Goal: Communication & Community: Ask a question

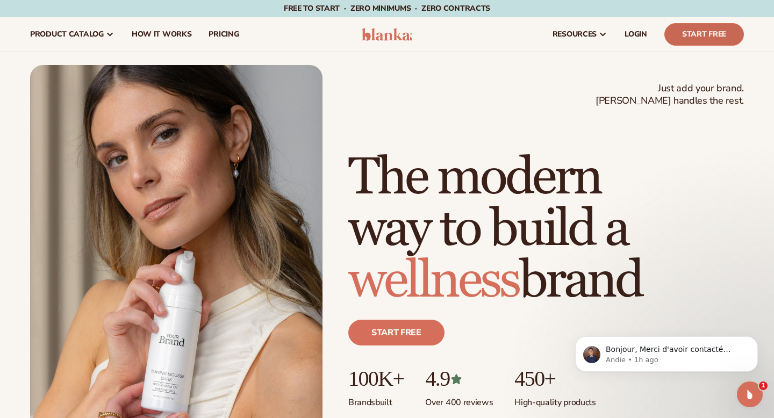
click at [717, 30] on link "Start Free" at bounding box center [705, 34] width 80 height 23
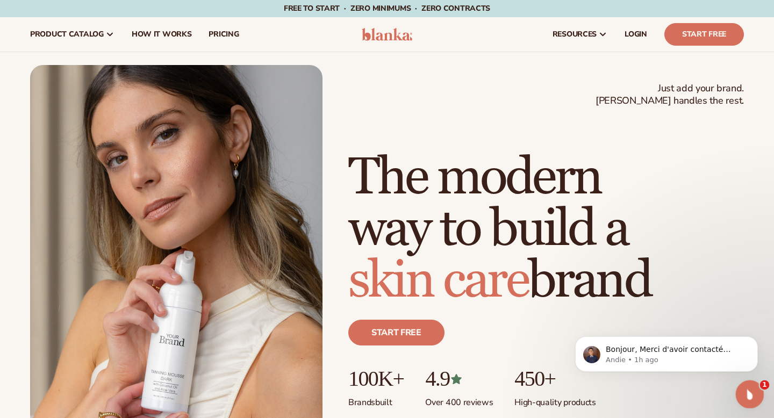
click at [751, 391] on icon "Open Intercom Messenger" at bounding box center [749, 393] width 18 height 18
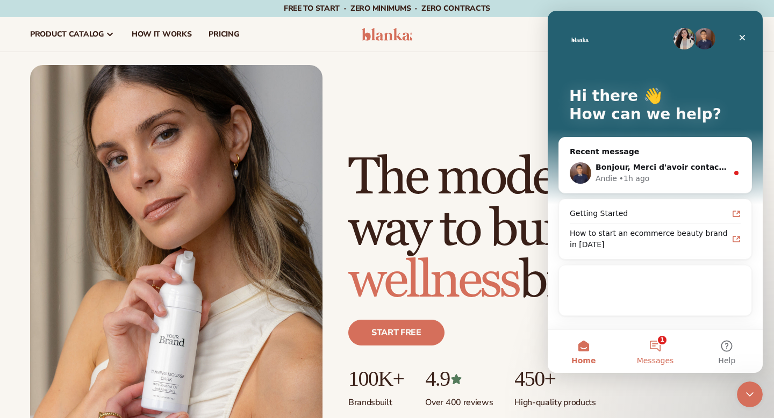
click at [659, 350] on button "1 Messages" at bounding box center [655, 351] width 72 height 43
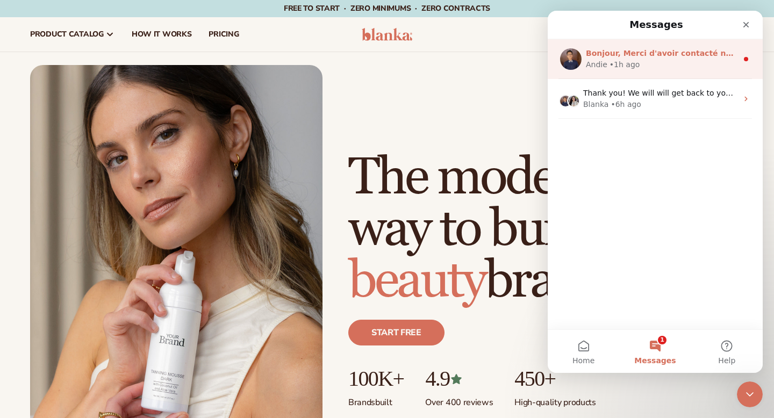
click at [641, 58] on div "Bonjour, Merci d'avoir contacté notre équipe ! Pourriez-vous m'indiquer l'erreu…" at bounding box center [662, 53] width 152 height 11
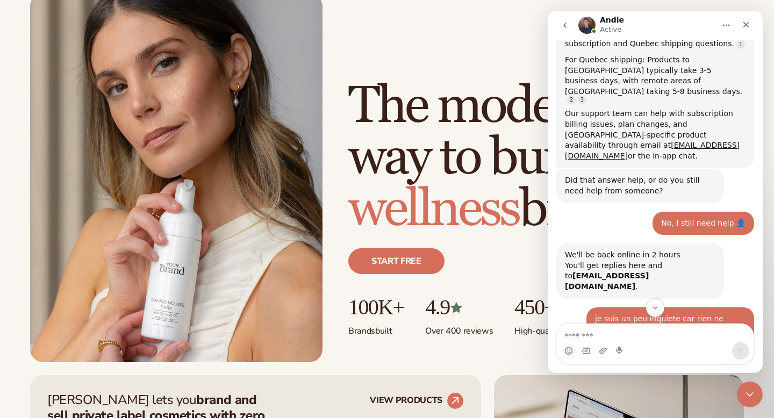
scroll to position [1190, 0]
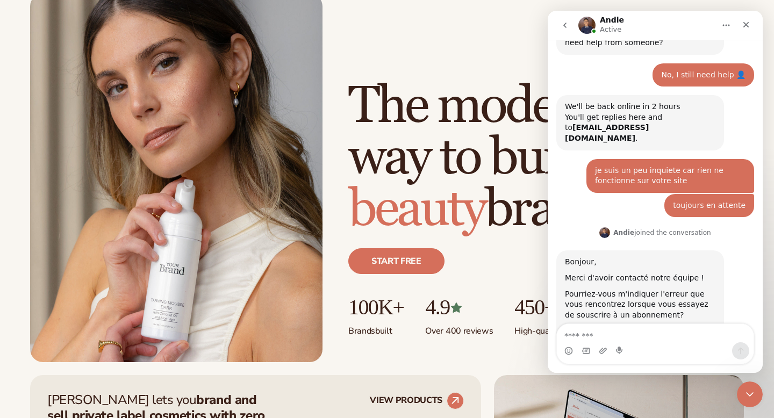
click at [609, 334] on textarea "Message…" at bounding box center [655, 333] width 197 height 18
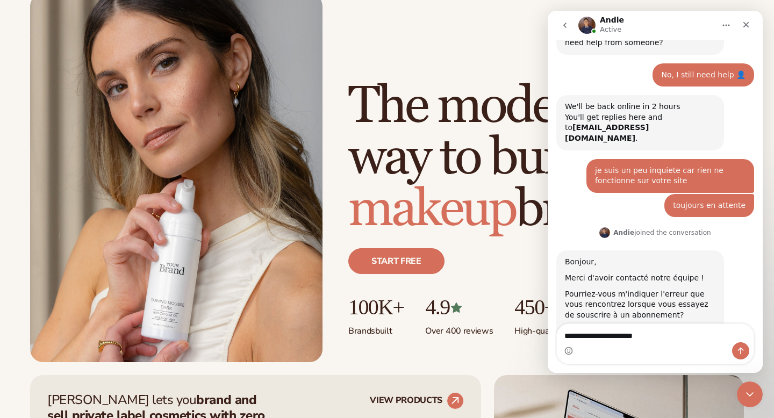
type textarea "**********"
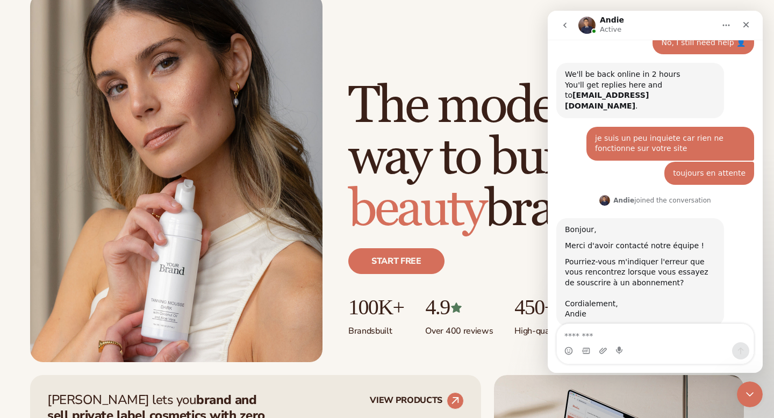
click at [477, 34] on div "Just add your brand. Blanka handles the rest. beauty,[MEDICAL_DATA],wellness,ma…" at bounding box center [387, 178] width 714 height 369
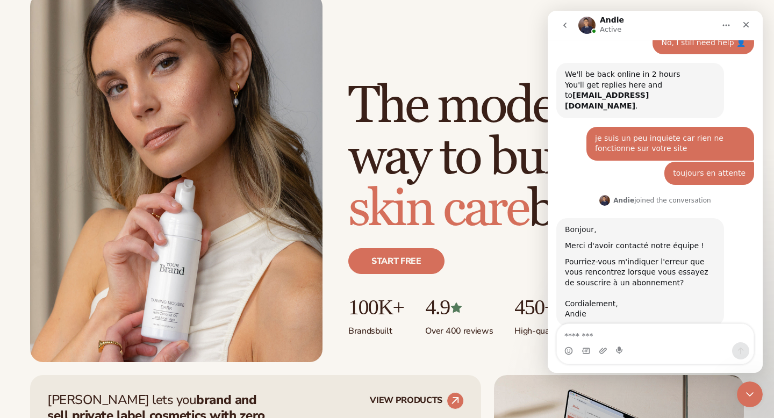
click at [725, 23] on icon "Home" at bounding box center [726, 25] width 9 height 9
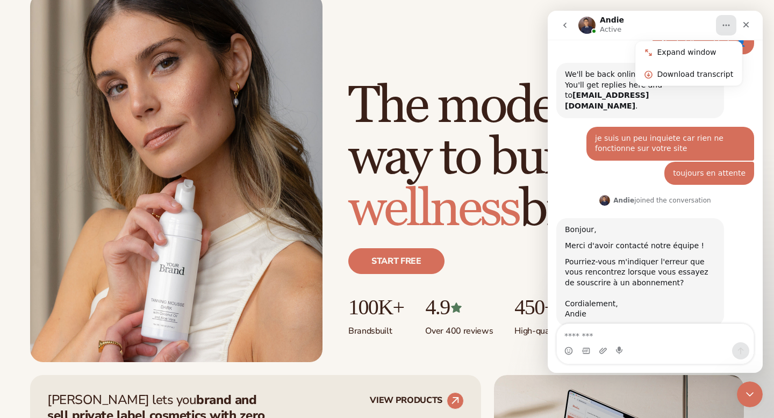
click at [569, 25] on button "go back" at bounding box center [565, 25] width 20 height 20
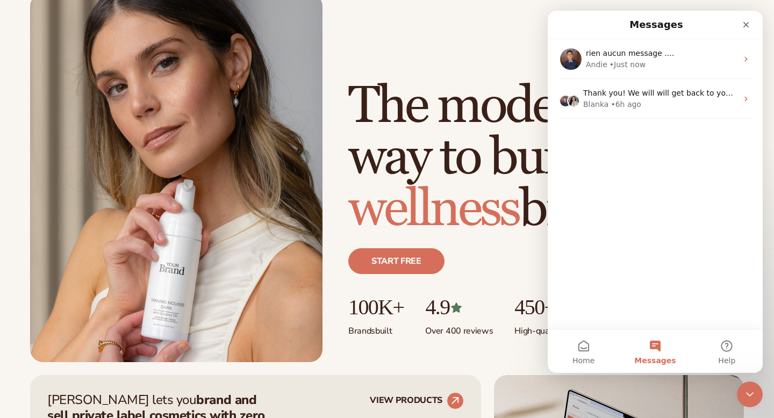
scroll to position [0, 0]
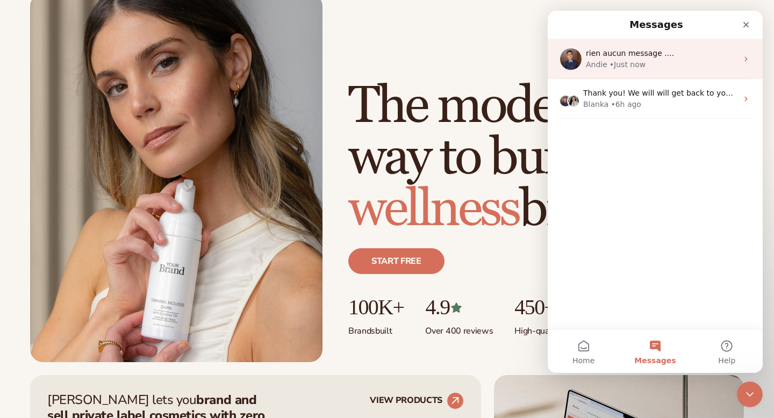
click at [590, 56] on span "rien aucun message ...." at bounding box center [630, 53] width 88 height 9
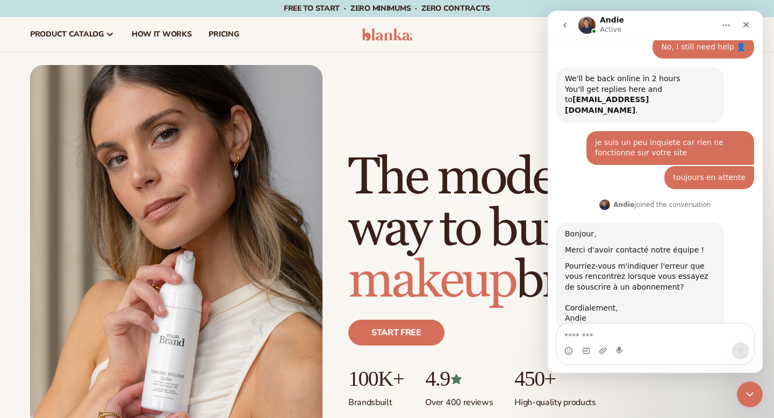
scroll to position [1222, 0]
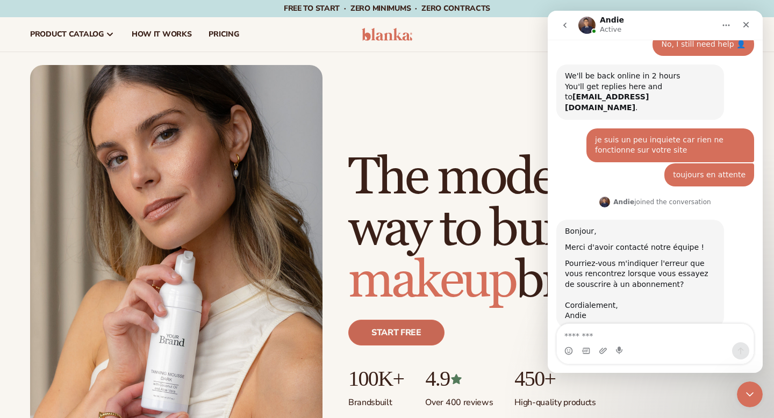
click at [389, 330] on link "Start free" at bounding box center [396, 333] width 96 height 26
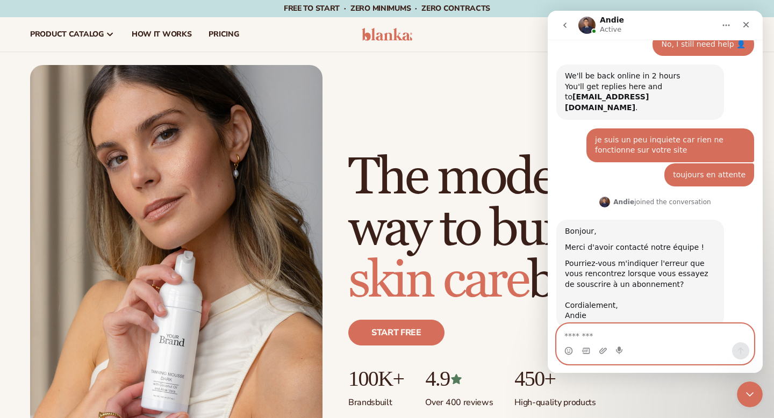
click at [579, 336] on textarea "Message…" at bounding box center [655, 333] width 197 height 18
type textarea "**********"
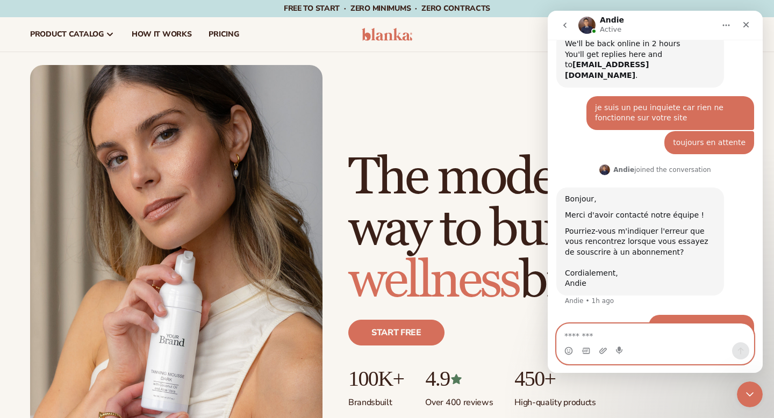
scroll to position [1273, 0]
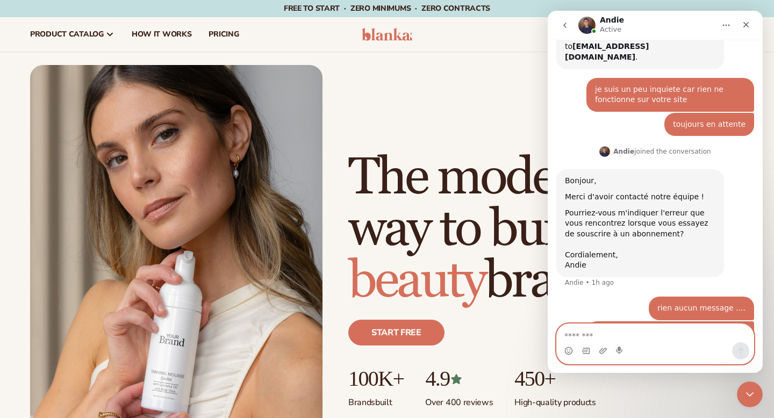
click at [568, 337] on textarea "Message…" at bounding box center [655, 333] width 197 height 18
click at [406, 339] on link "Start free" at bounding box center [396, 333] width 96 height 26
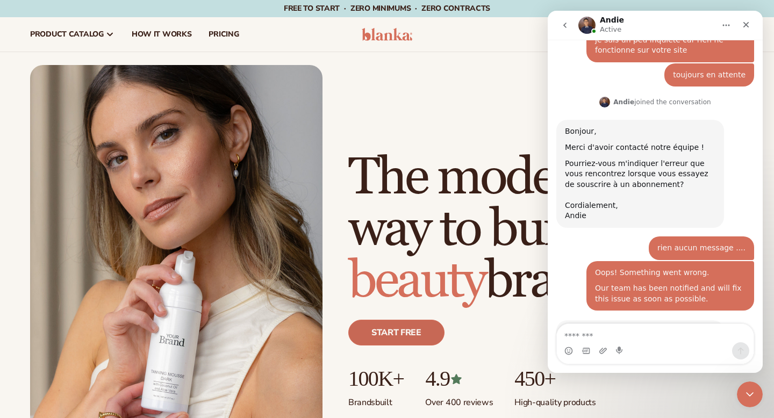
scroll to position [1326, 0]
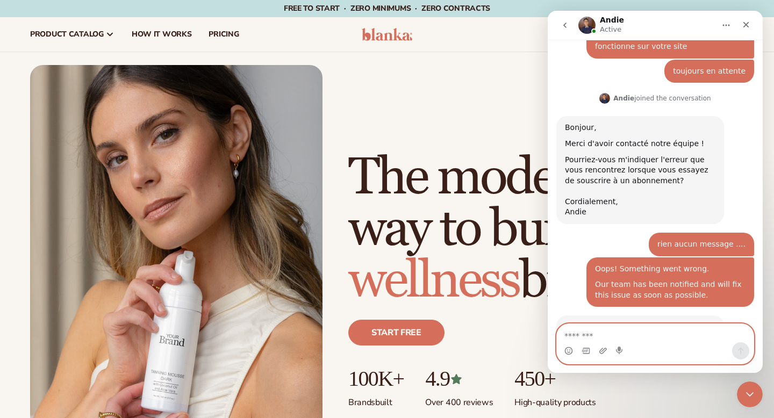
click at [610, 332] on textarea "Message…" at bounding box center [655, 333] width 197 height 18
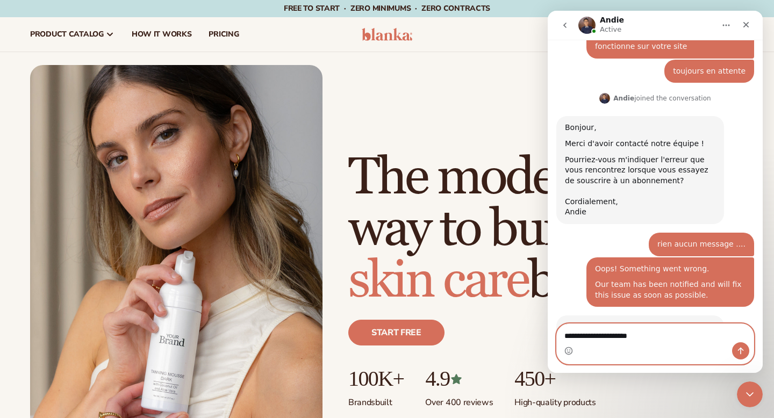
type textarea "**********"
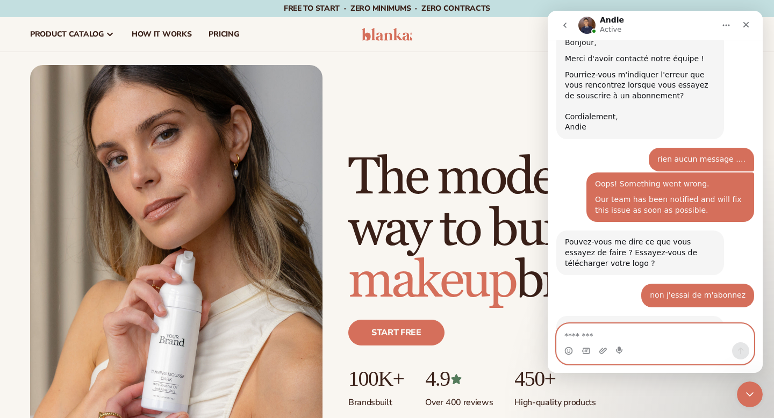
scroll to position [1411, 0]
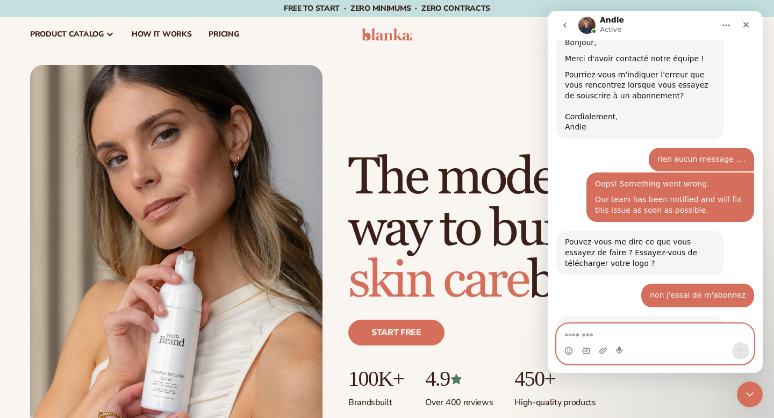
click at [627, 332] on textarea "Message…" at bounding box center [655, 333] width 197 height 18
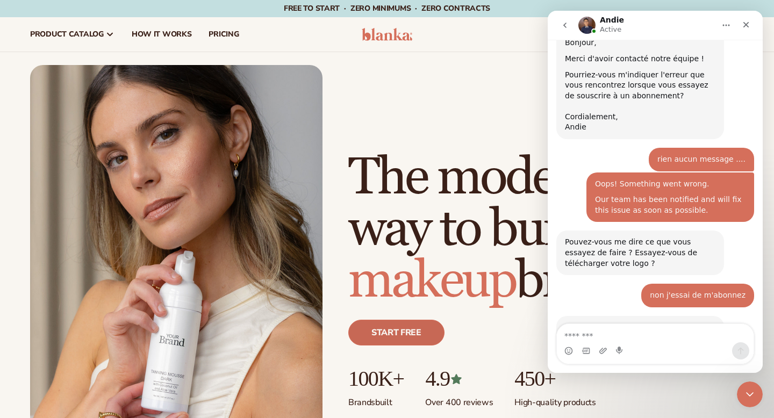
click at [405, 329] on link "Start free" at bounding box center [396, 333] width 96 height 26
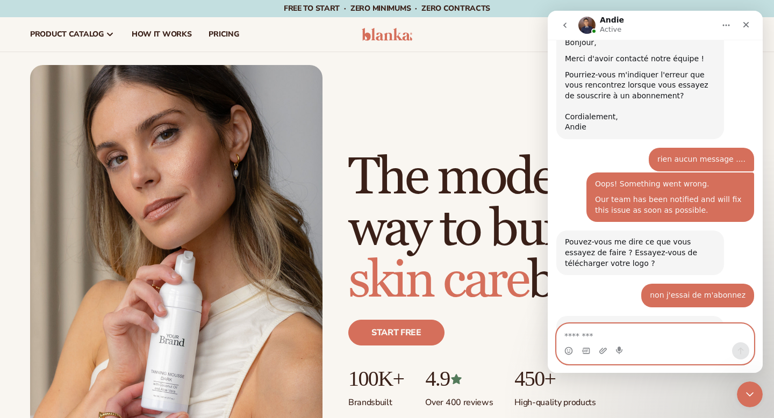
click at [597, 330] on textarea "Message…" at bounding box center [655, 333] width 197 height 18
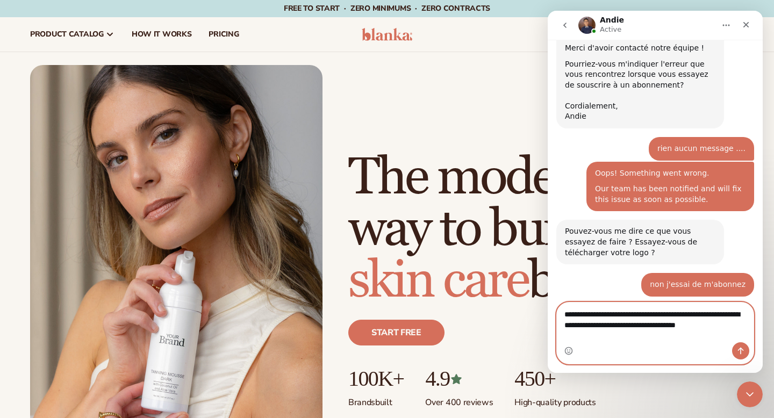
scroll to position [1432, 0]
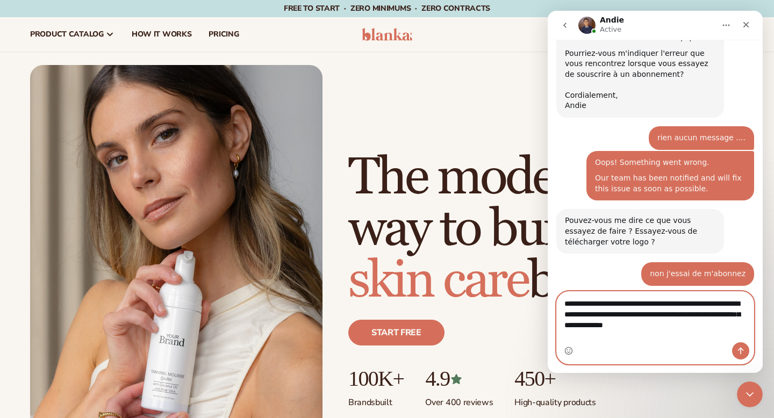
type textarea "**********"
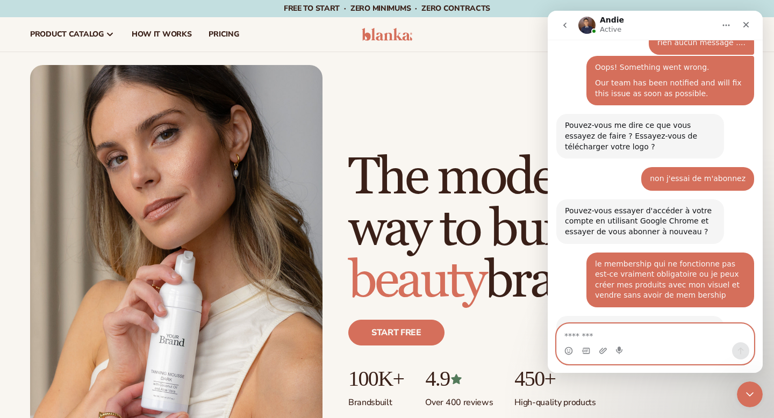
scroll to position [1528, 0]
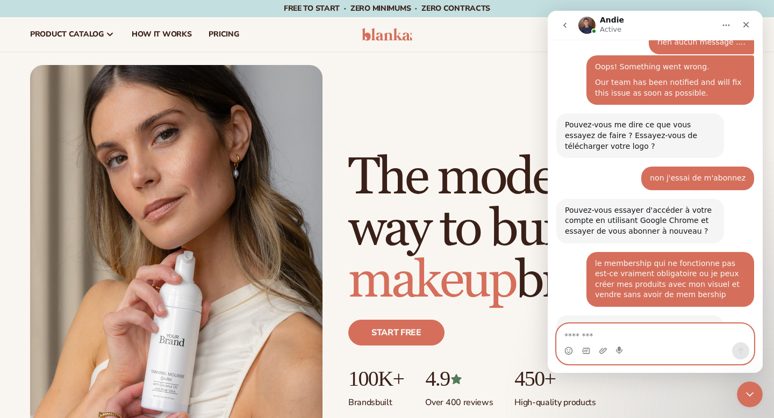
click at [614, 334] on textarea "Message…" at bounding box center [655, 333] width 197 height 18
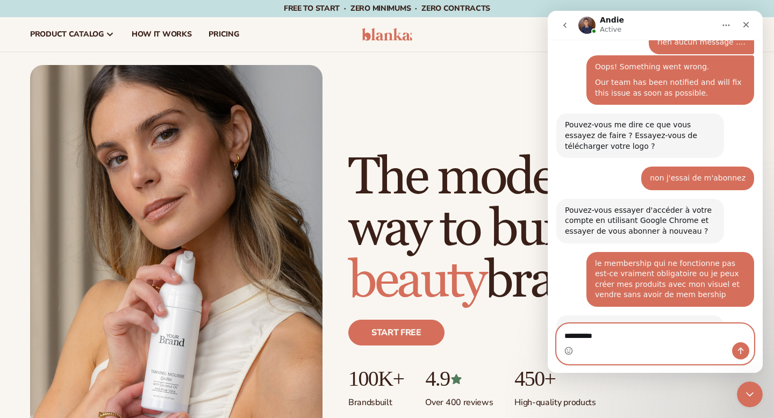
type textarea "**********"
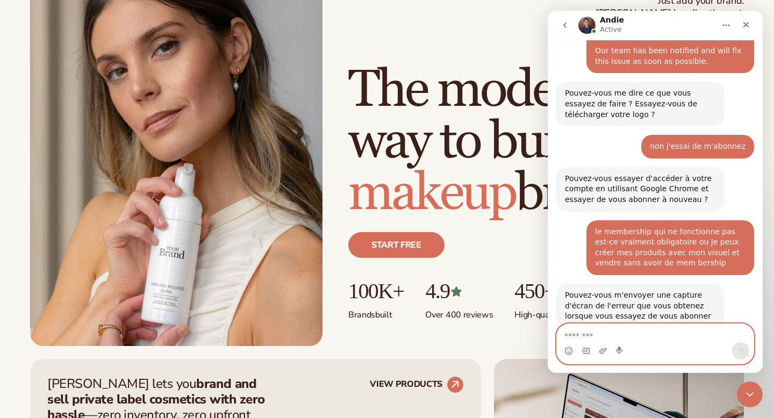
scroll to position [0, 0]
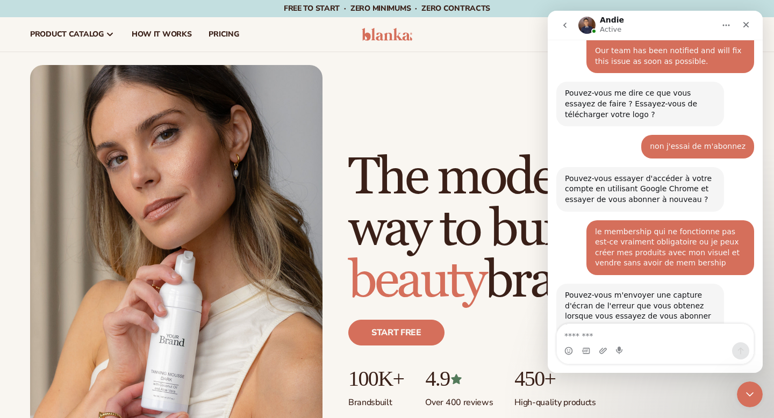
click at [725, 25] on icon "Home" at bounding box center [726, 25] width 9 height 9
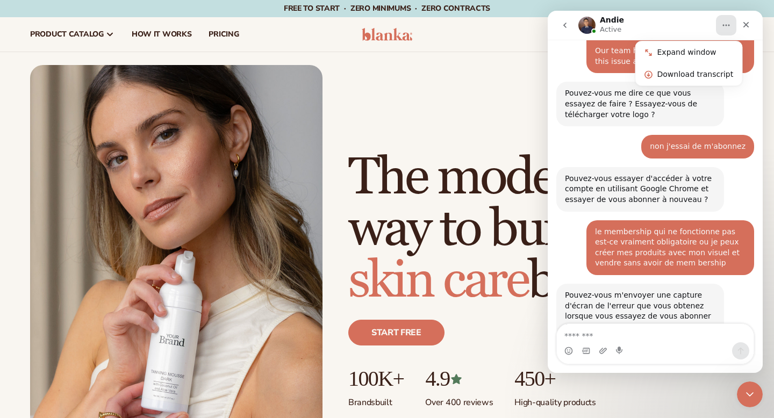
click at [567, 23] on icon "go back" at bounding box center [565, 25] width 9 height 9
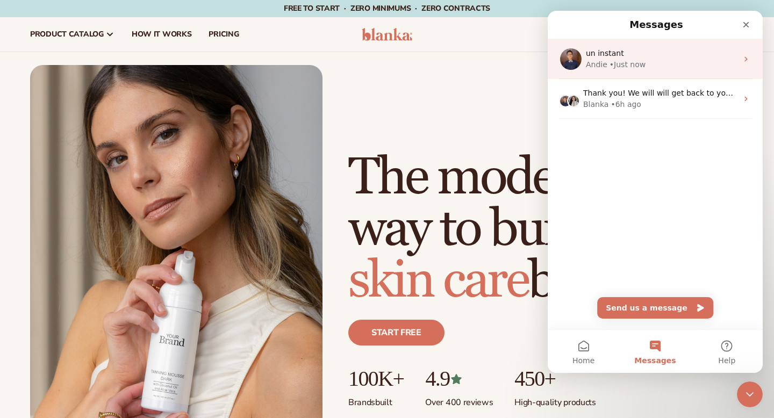
click at [643, 49] on div "un instant" at bounding box center [662, 53] width 152 height 11
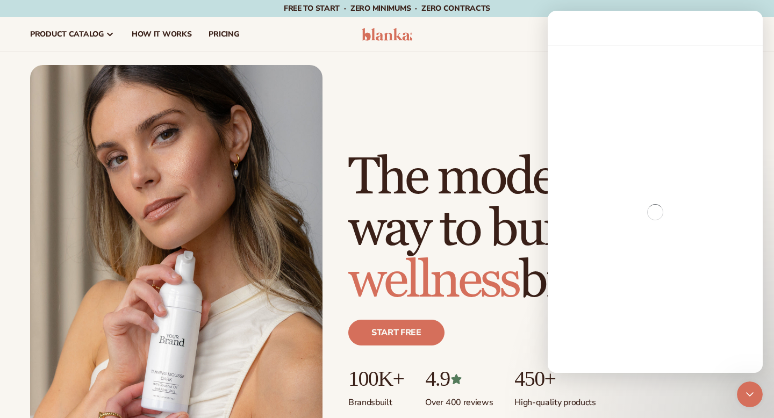
scroll to position [6, 0]
click at [481, 80] on div "Just add your brand. Blanka handles the rest. beauty,[MEDICAL_DATA],wellness,ma…" at bounding box center [387, 249] width 714 height 369
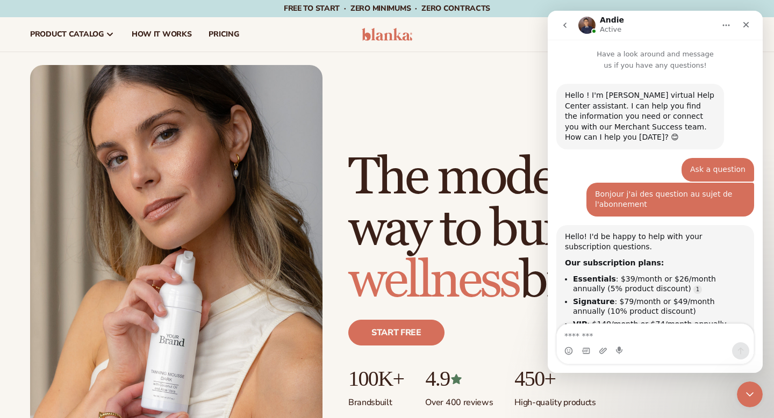
scroll to position [0, 0]
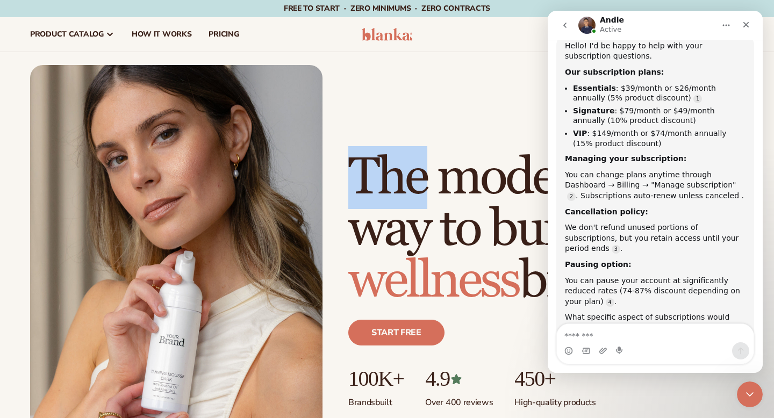
click at [481, 80] on div "Just add your brand. Blanka handles the rest. beauty,[MEDICAL_DATA],wellness,ma…" at bounding box center [387, 249] width 714 height 369
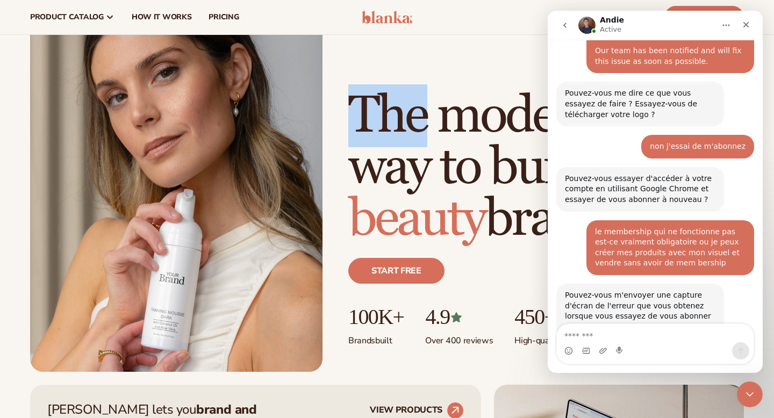
scroll to position [63, 0]
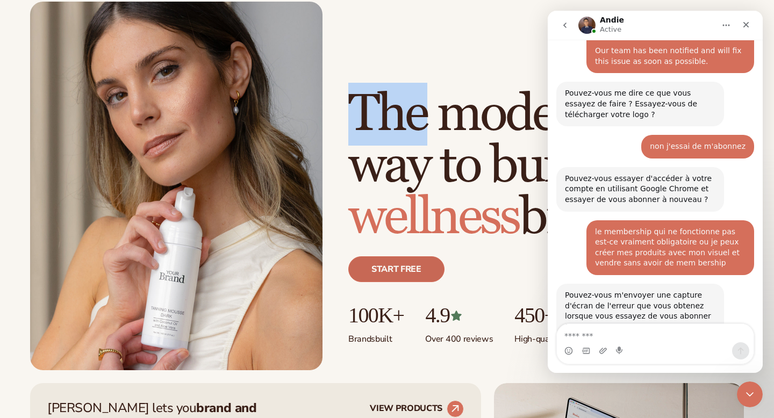
click at [401, 266] on link "Start free" at bounding box center [396, 269] width 96 height 26
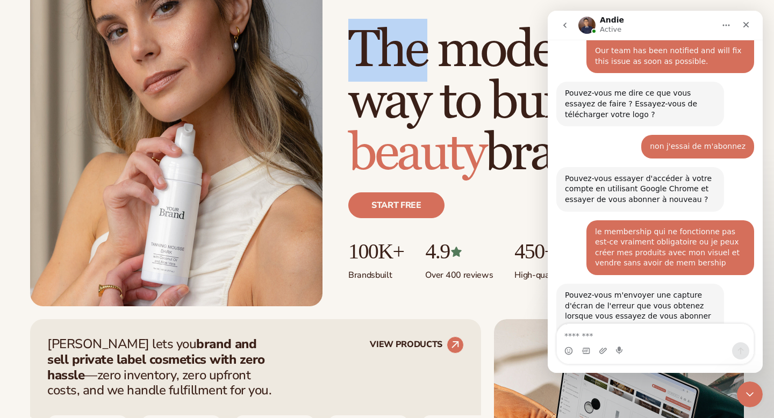
scroll to position [0, 0]
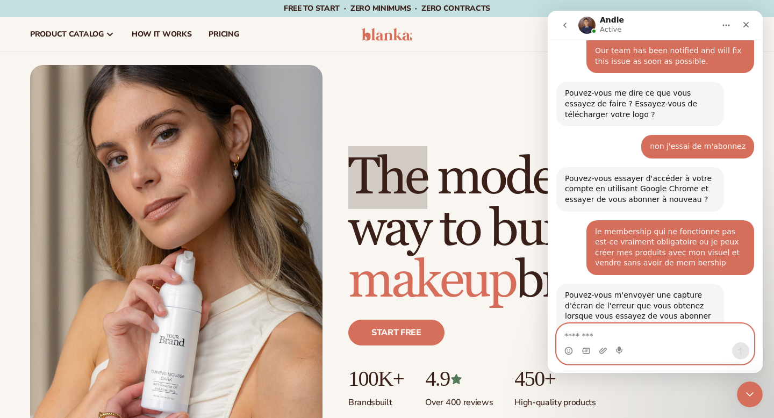
click at [598, 339] on textarea "Message…" at bounding box center [655, 333] width 197 height 18
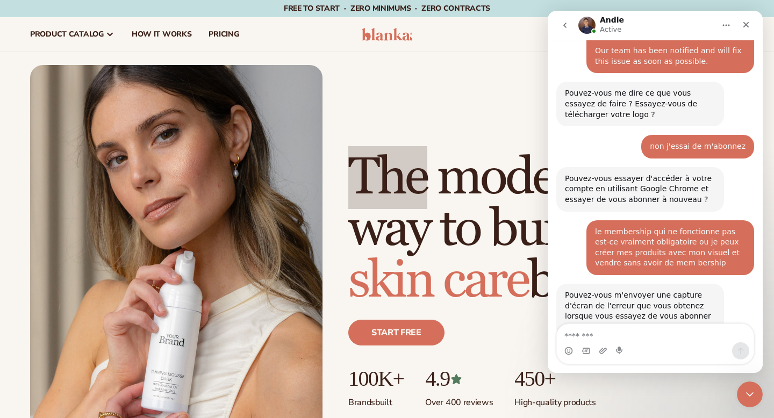
click at [565, 31] on button "go back" at bounding box center [565, 25] width 20 height 20
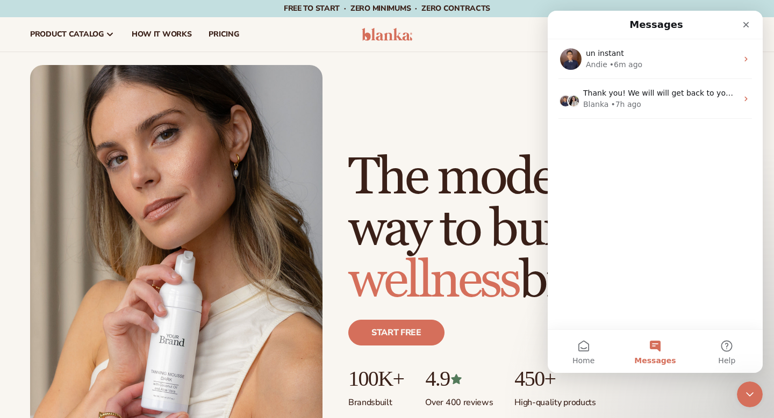
click at [521, 303] on h1 "The modern way to build a wellness brand" at bounding box center [546, 229] width 396 height 155
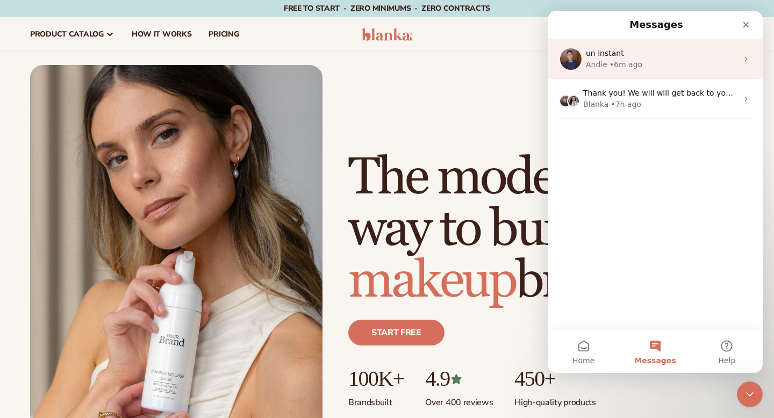
click at [622, 53] on div "un instant" at bounding box center [662, 53] width 152 height 11
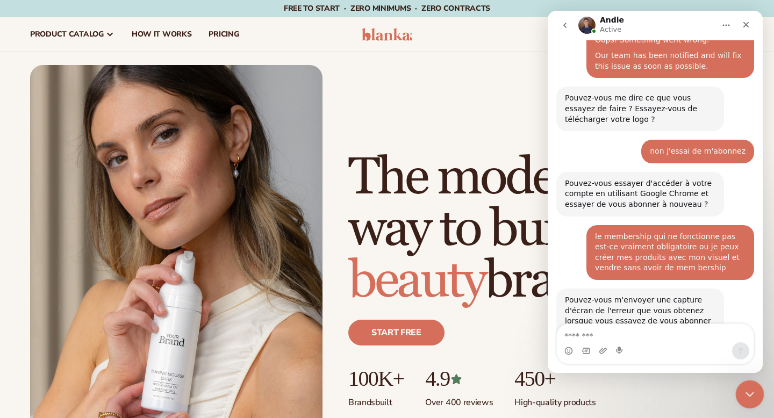
scroll to position [1560, 0]
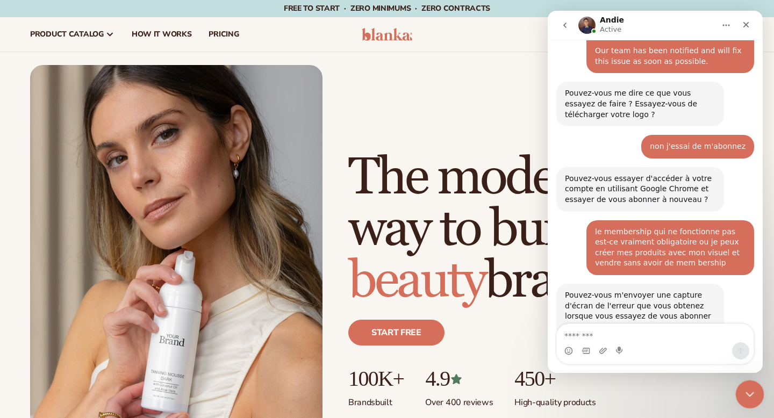
click at [751, 391] on icon "Close Intercom Messenger" at bounding box center [748, 393] width 13 height 13
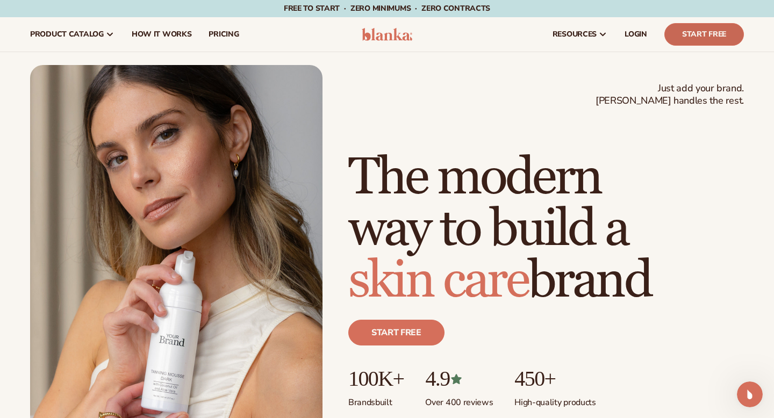
click at [696, 30] on link "Start Free" at bounding box center [705, 34] width 80 height 23
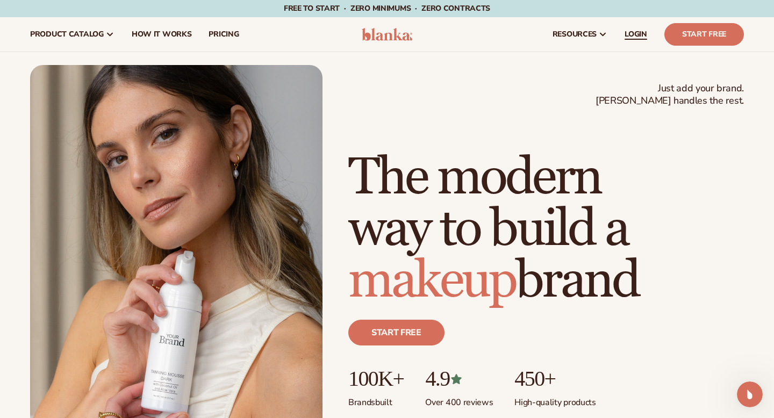
click at [646, 31] on span "LOGIN" at bounding box center [636, 34] width 23 height 9
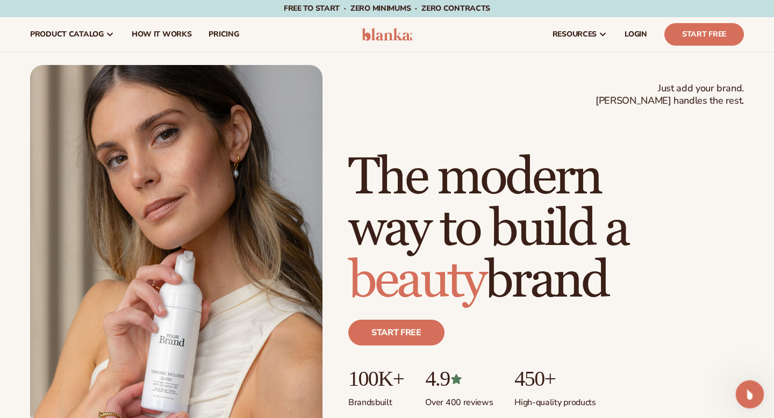
click at [746, 398] on icon "Open Intercom Messenger" at bounding box center [749, 393] width 18 height 18
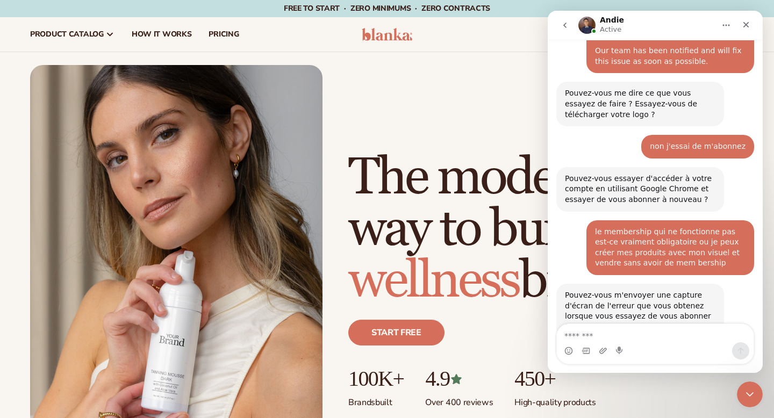
click at [605, 336] on textarea "Message…" at bounding box center [655, 333] width 197 height 18
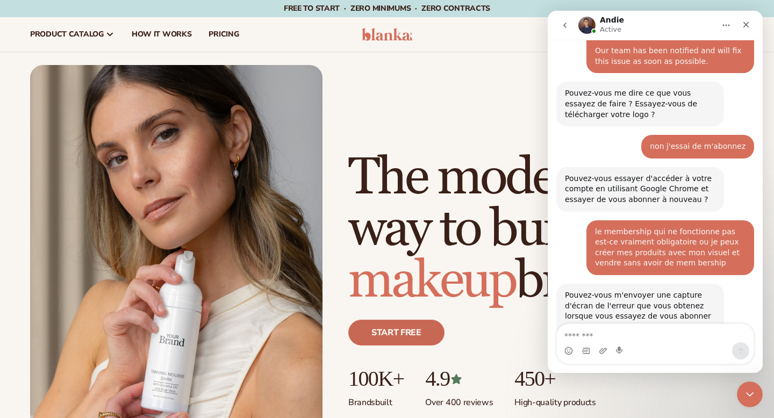
click at [411, 335] on link "Start free" at bounding box center [396, 333] width 96 height 26
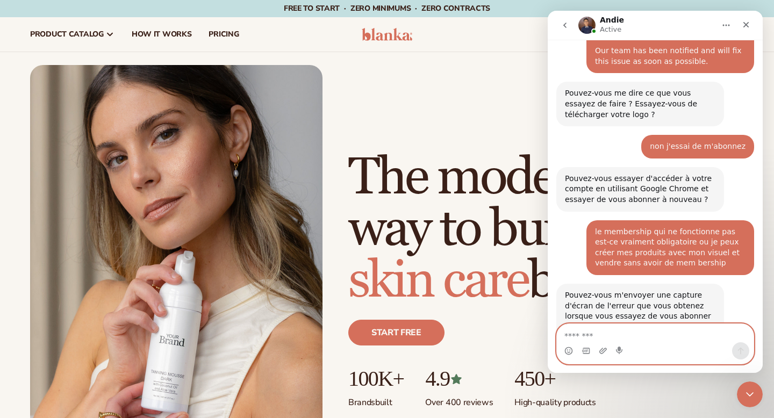
click at [638, 328] on textarea "Message…" at bounding box center [655, 333] width 197 height 18
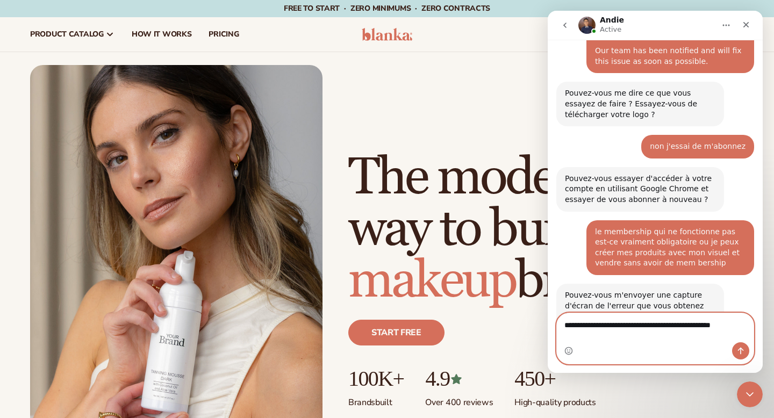
scroll to position [1571, 0]
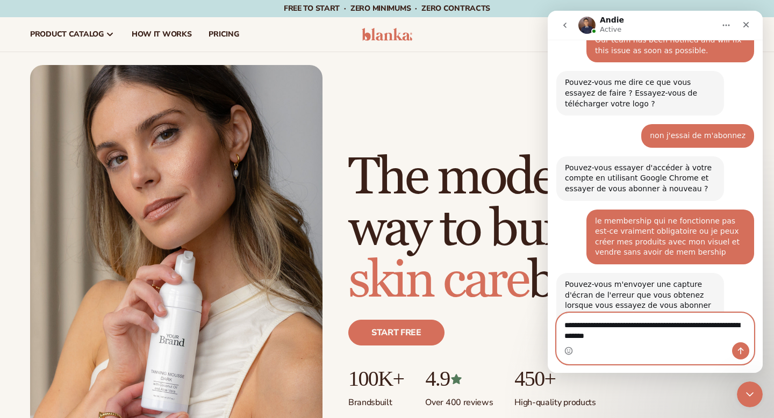
type textarea "**********"
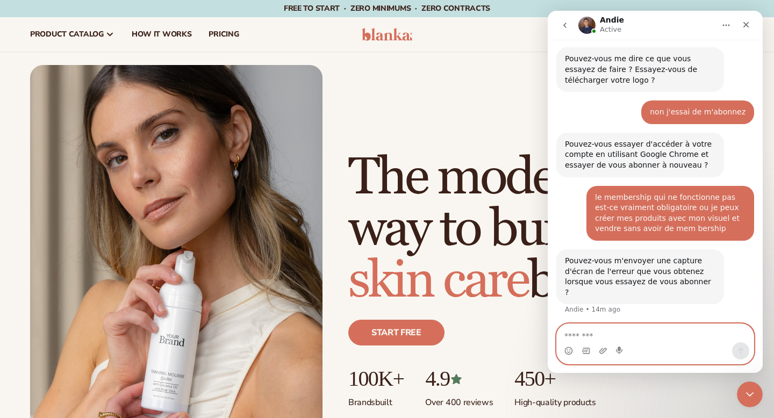
scroll to position [1595, 0]
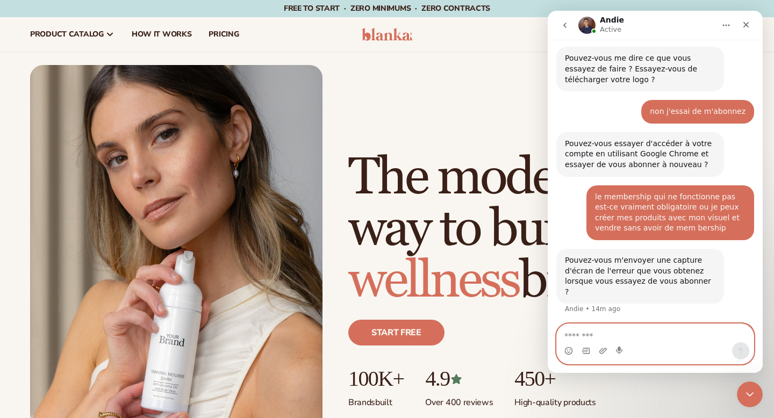
click at [638, 334] on textarea "Message…" at bounding box center [655, 333] width 197 height 18
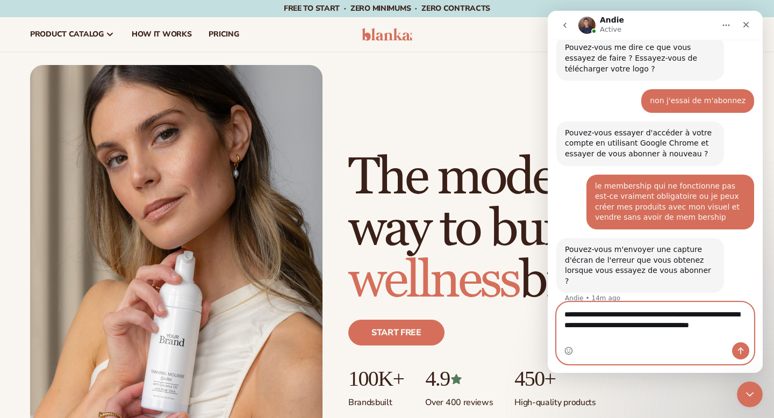
scroll to position [1616, 0]
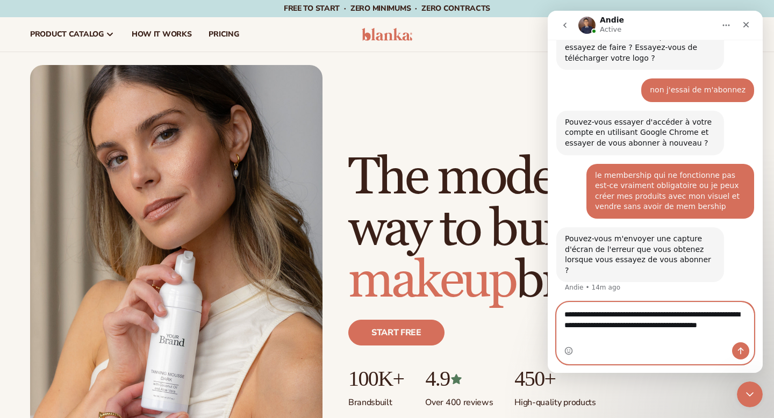
type textarea "**********"
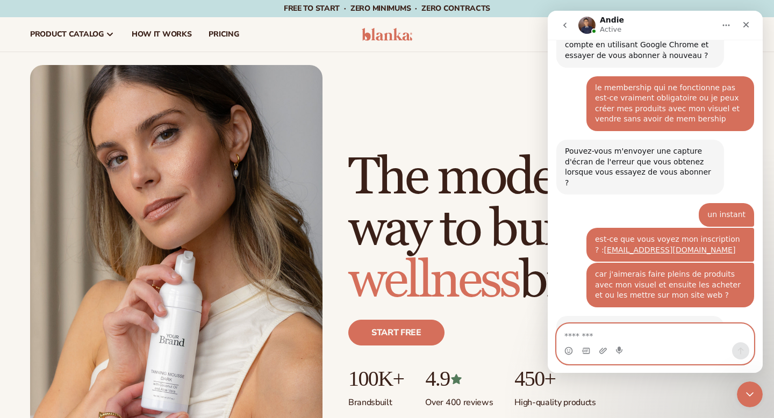
scroll to position [1704, 0]
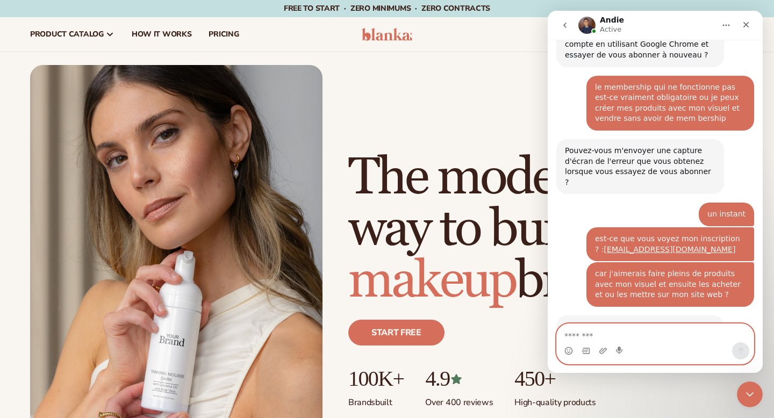
click at [617, 332] on textarea "Message…" at bounding box center [655, 333] width 197 height 18
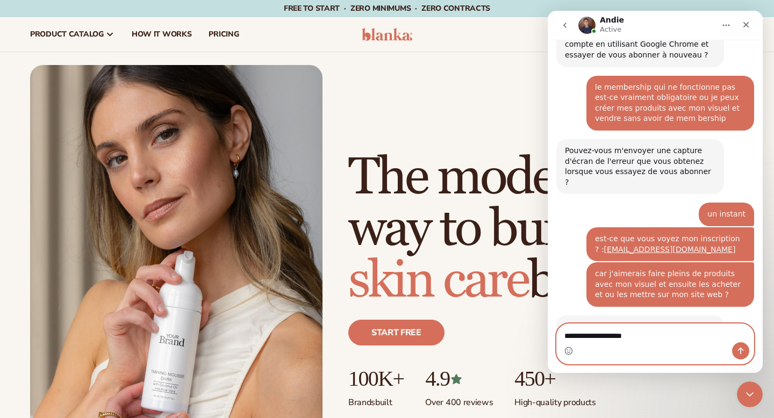
type textarea "**********"
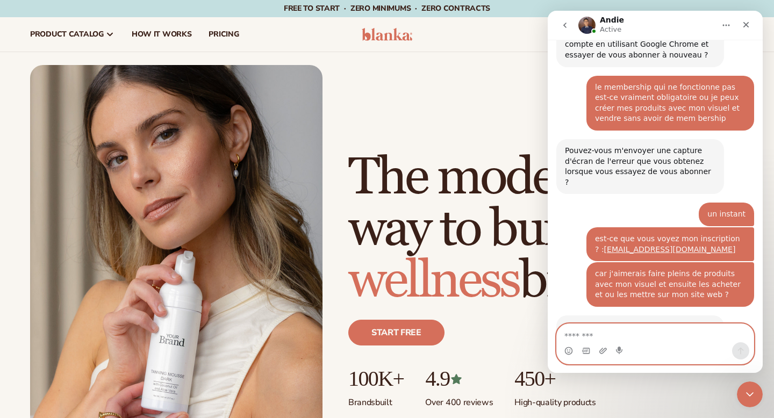
scroll to position [1736, 0]
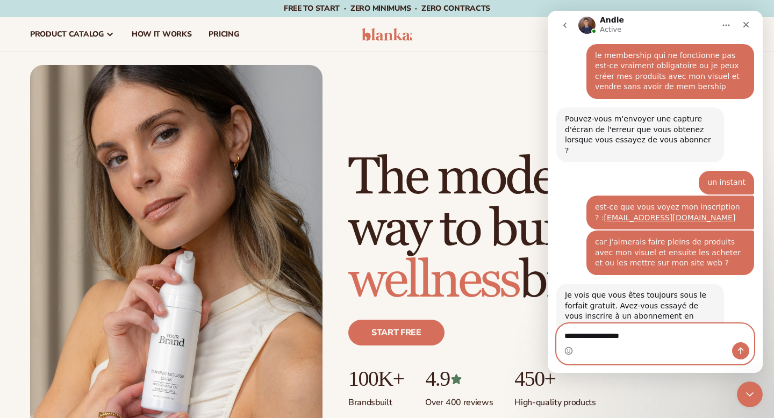
type textarea "**********"
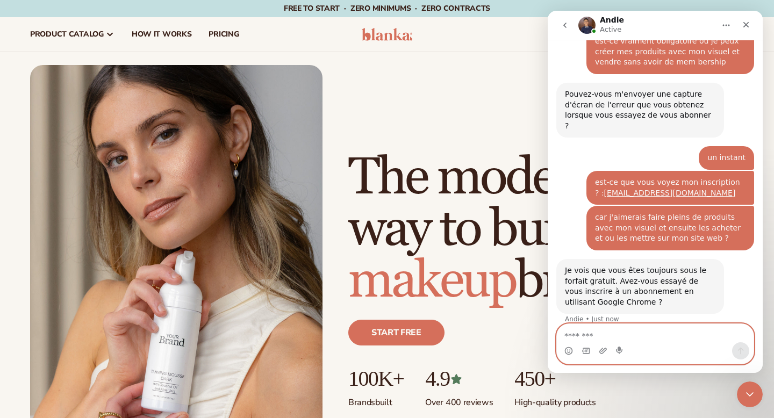
scroll to position [1802, 0]
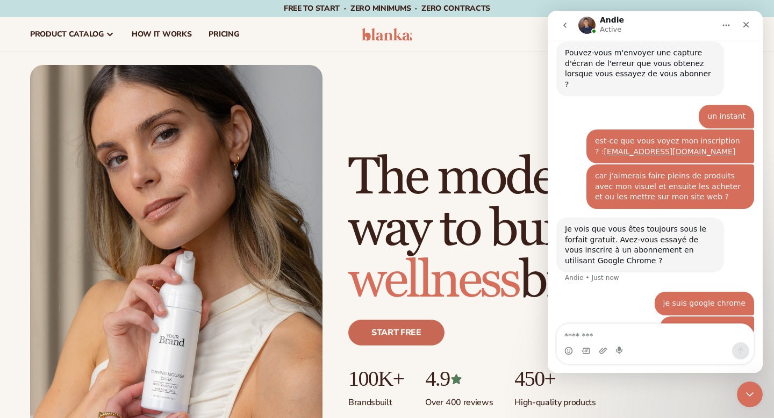
click at [403, 327] on link "Start free" at bounding box center [396, 333] width 96 height 26
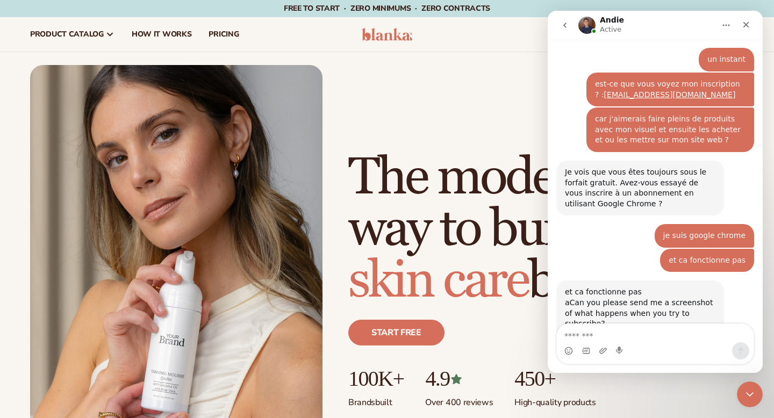
scroll to position [1859, 0]
click at [415, 332] on link "Start free" at bounding box center [396, 333] width 96 height 26
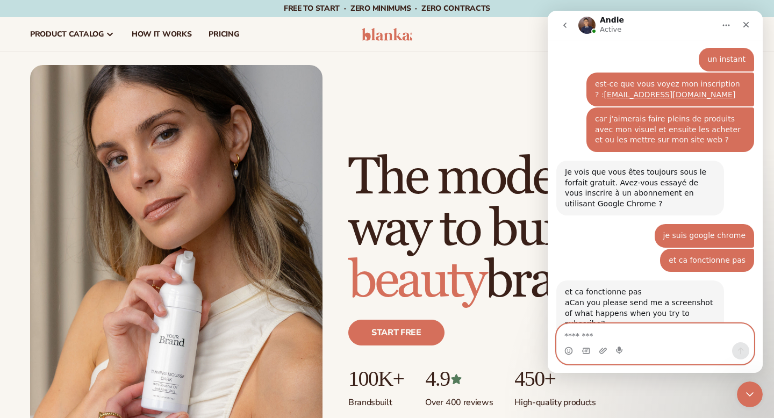
click at [594, 336] on textarea "Message…" at bounding box center [655, 333] width 197 height 18
type textarea "**********"
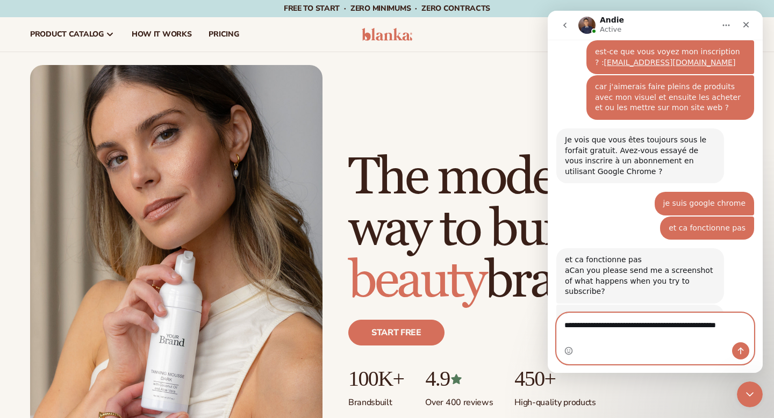
scroll to position [1902, 0]
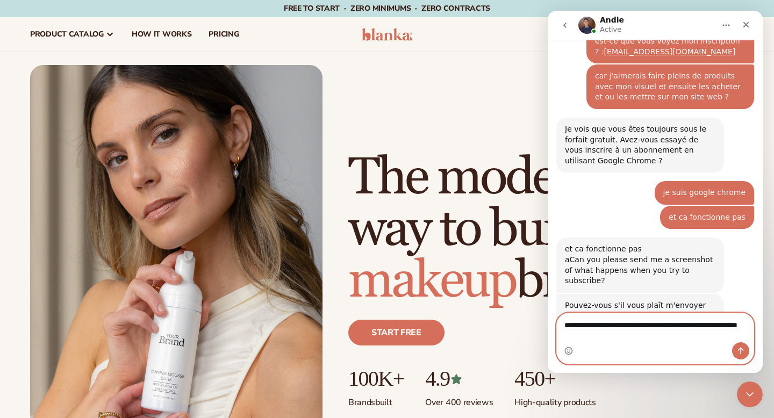
click at [679, 324] on textarea "**********" at bounding box center [655, 327] width 197 height 29
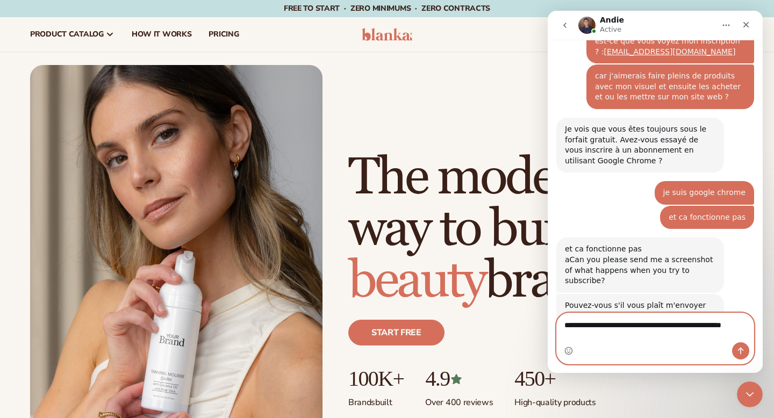
click at [564, 338] on textarea "**********" at bounding box center [655, 327] width 197 height 29
click at [671, 337] on textarea "**********" at bounding box center [655, 327] width 197 height 29
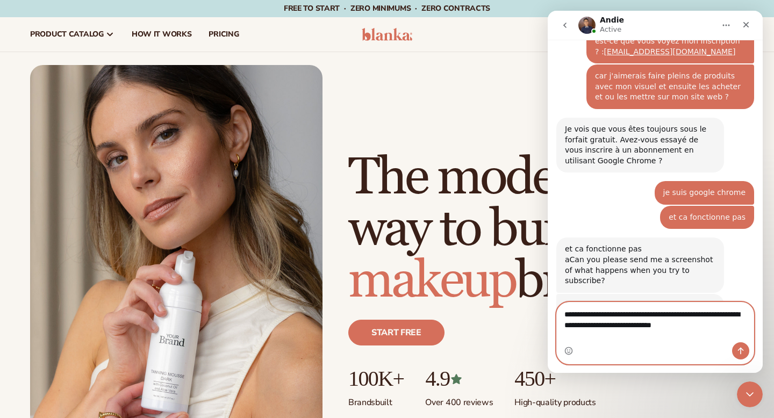
type textarea "**********"
click at [741, 351] on icon "Send a message…" at bounding box center [741, 351] width 9 height 9
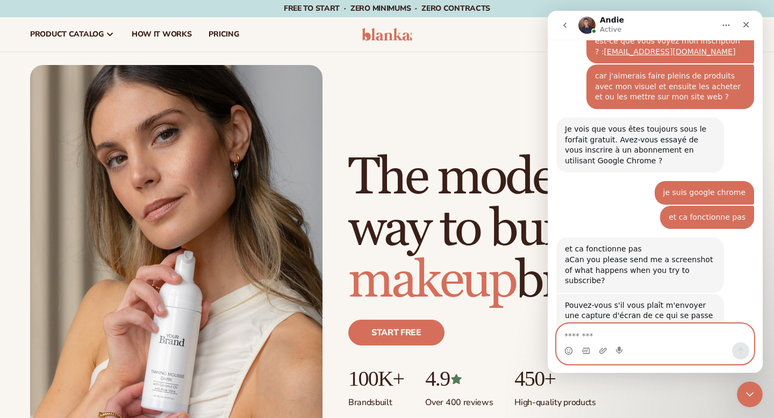
scroll to position [1937, 0]
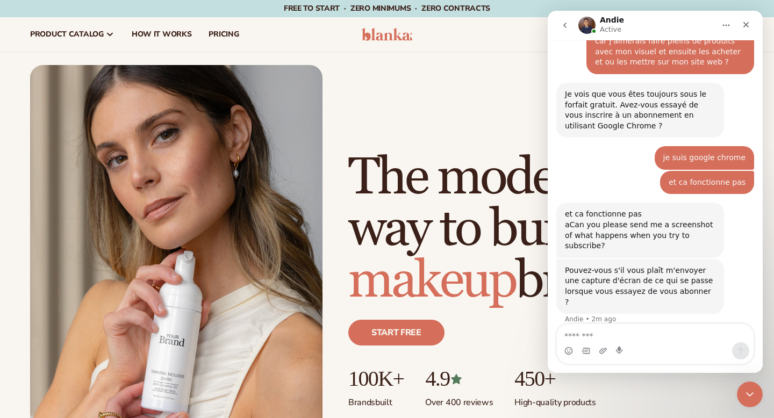
click at [638, 343] on div "Intercom messenger" at bounding box center [655, 351] width 197 height 17
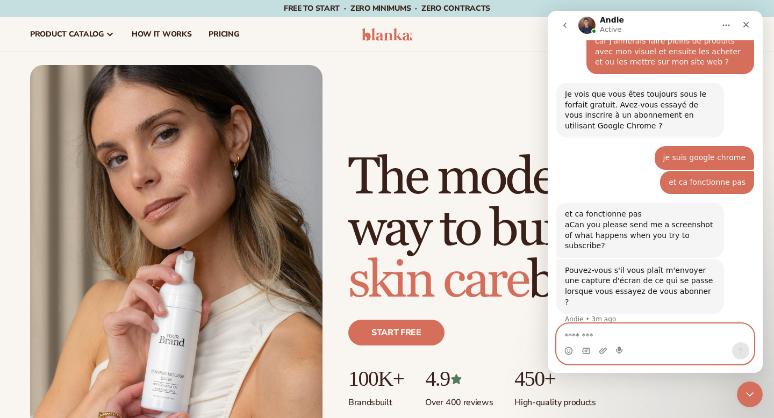
click at [613, 332] on textarea "Message…" at bounding box center [655, 333] width 197 height 18
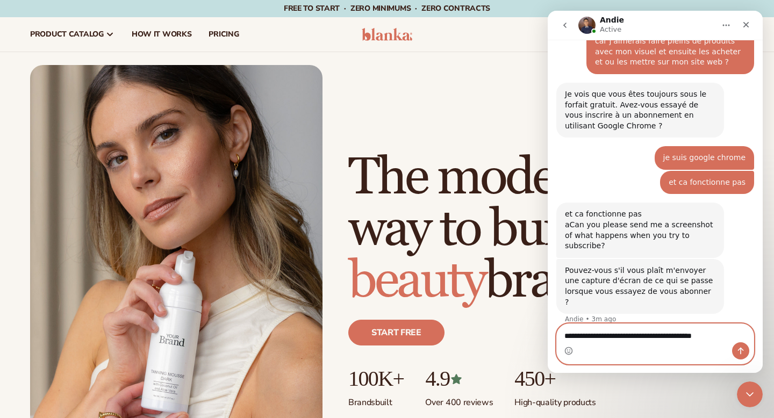
type textarea "**********"
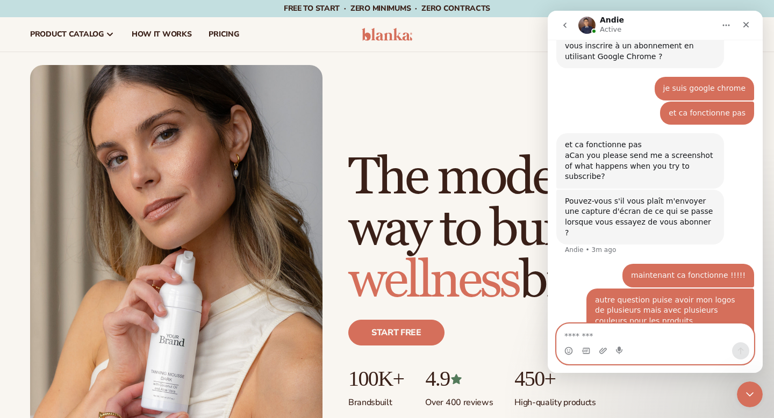
scroll to position [2014, 0]
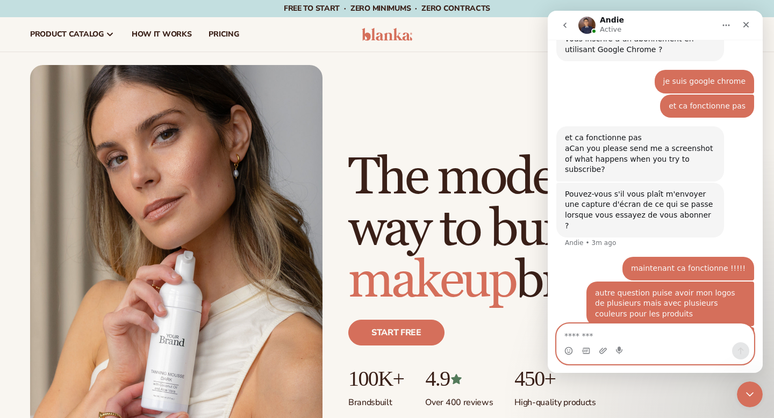
click at [576, 330] on textarea "Message…" at bounding box center [655, 333] width 197 height 18
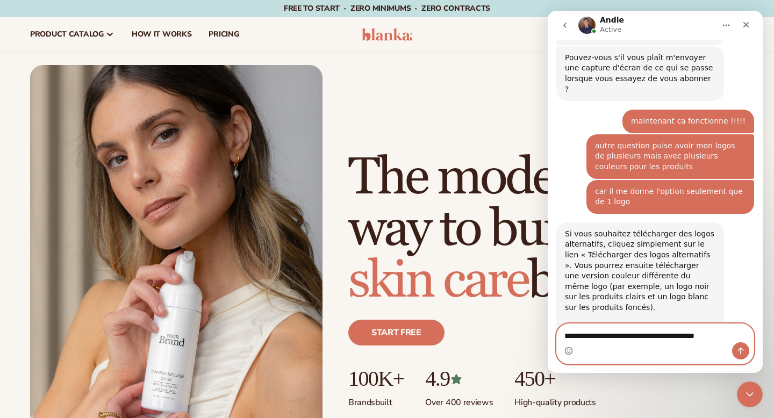
type textarea "**********"
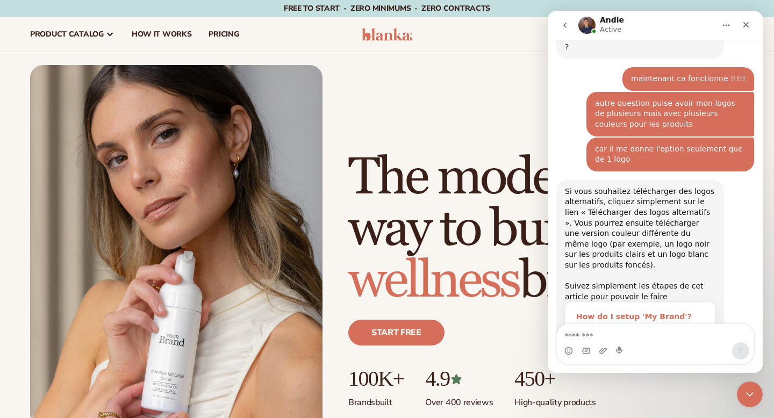
click at [626, 311] on div "How do I setup 'My Brand'?" at bounding box center [640, 316] width 128 height 11
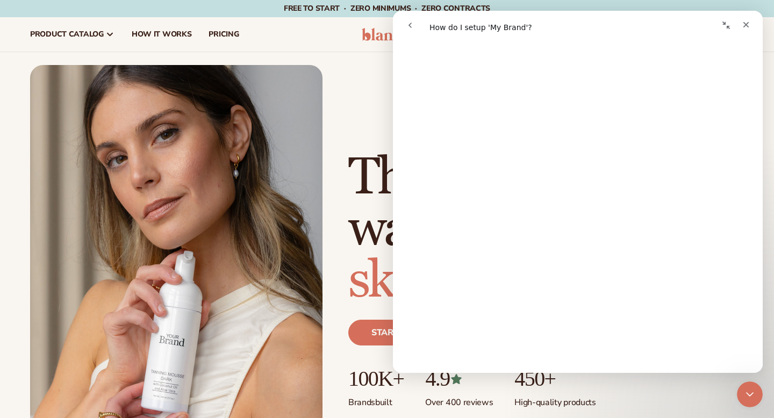
scroll to position [2475, 0]
click at [744, 24] on icon "Close" at bounding box center [746, 24] width 9 height 9
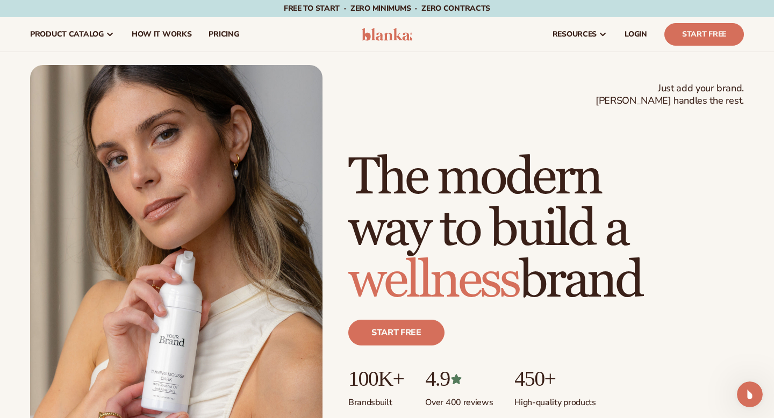
click at [757, 410] on div "Just add your brand. Blanka handles the rest. beauty,[MEDICAL_DATA],wellness,ma…" at bounding box center [387, 249] width 774 height 369
click at [752, 393] on icon "Open Intercom Messenger" at bounding box center [749, 393] width 18 height 18
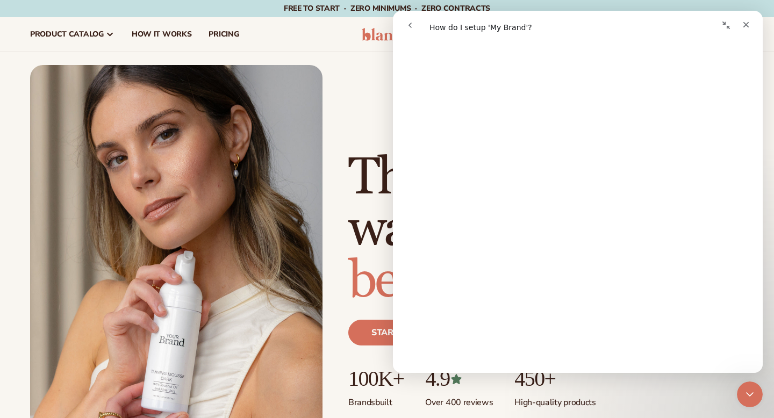
scroll to position [2990, 0]
click at [744, 26] on icon "Close" at bounding box center [746, 24] width 9 height 9
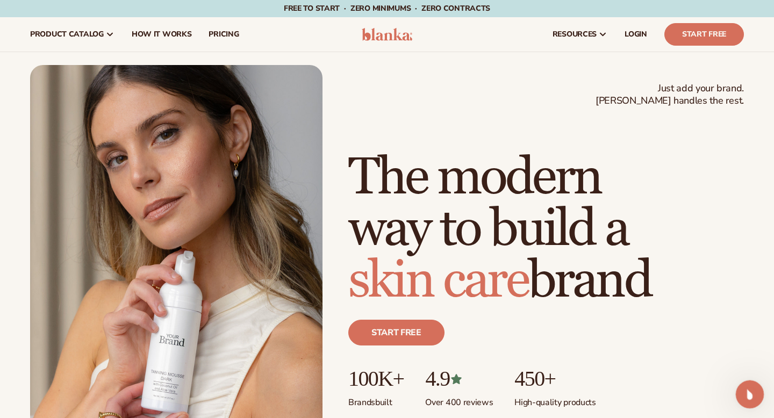
drag, startPoint x: 748, startPoint y: 391, endPoint x: 1449, endPoint y: 765, distance: 794.0
click at [749, 391] on icon "Open Intercom Messenger" at bounding box center [749, 393] width 18 height 18
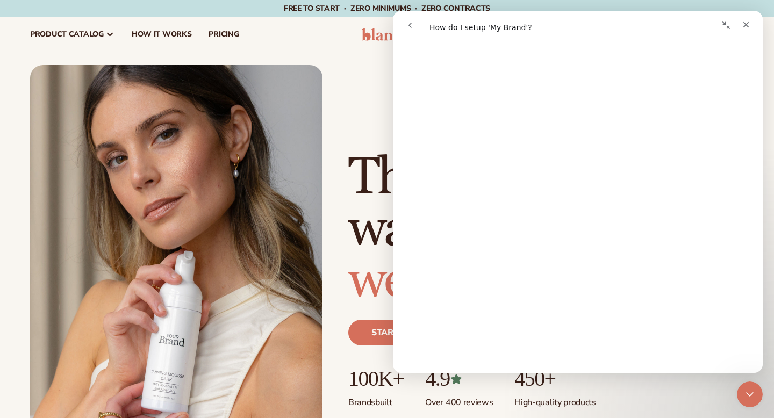
click at [403, 24] on button "go back" at bounding box center [410, 25] width 20 height 20
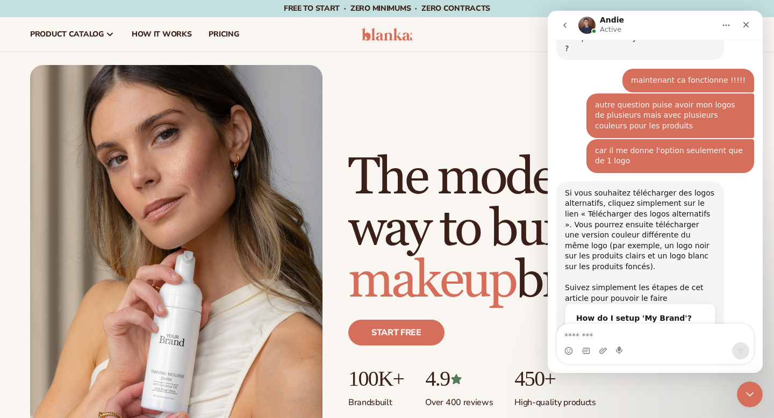
scroll to position [2193, 0]
click at [584, 333] on textarea "Message…" at bounding box center [655, 333] width 197 height 18
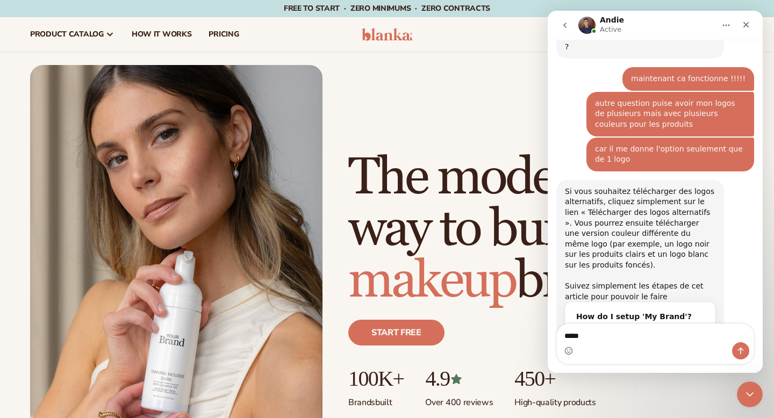
type textarea "*****"
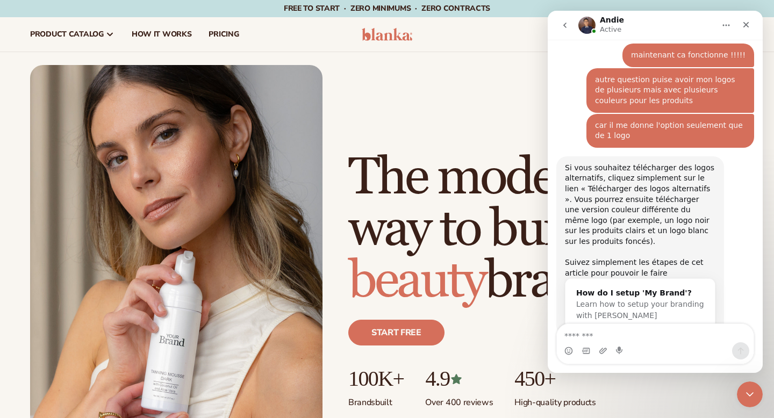
scroll to position [2217, 0]
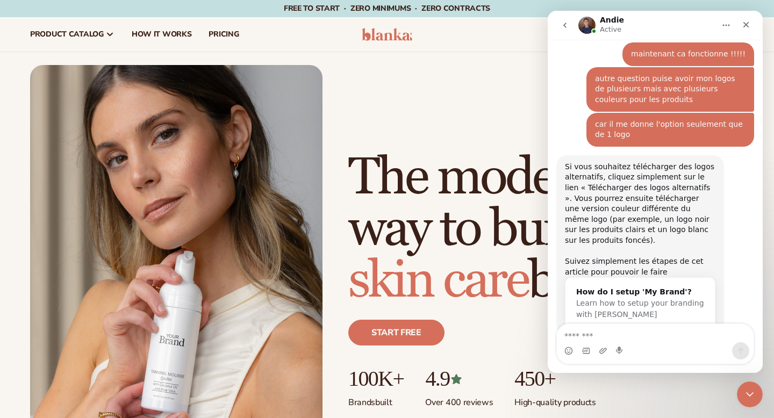
click at [586, 332] on textarea "Message…" at bounding box center [655, 333] width 197 height 18
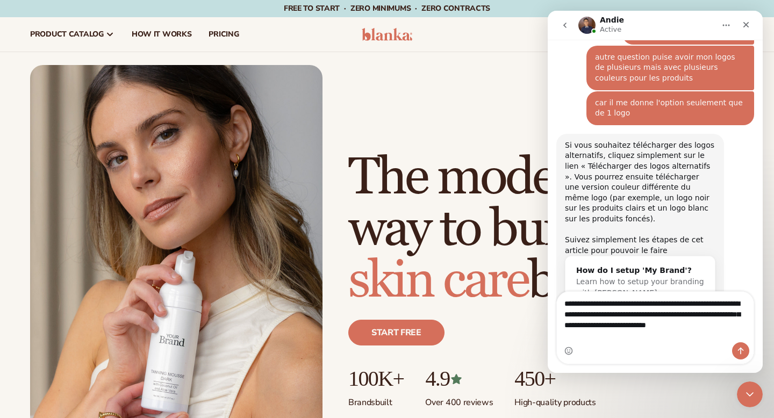
scroll to position [2250, 0]
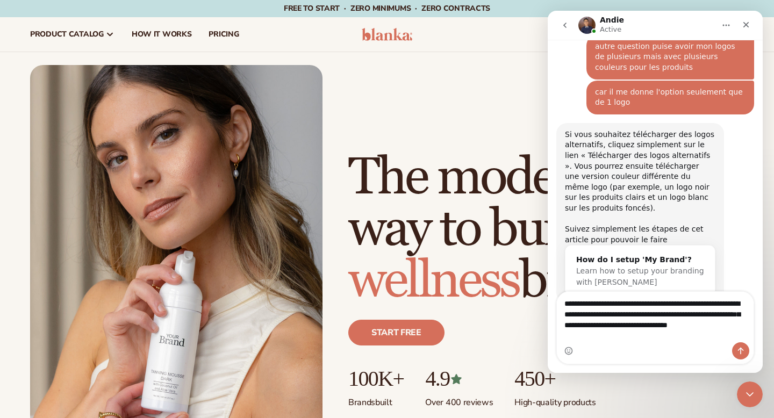
type textarea "**********"
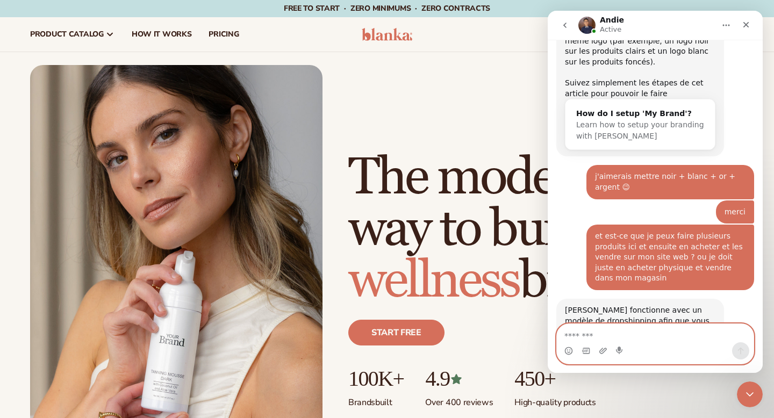
scroll to position [2399, 0]
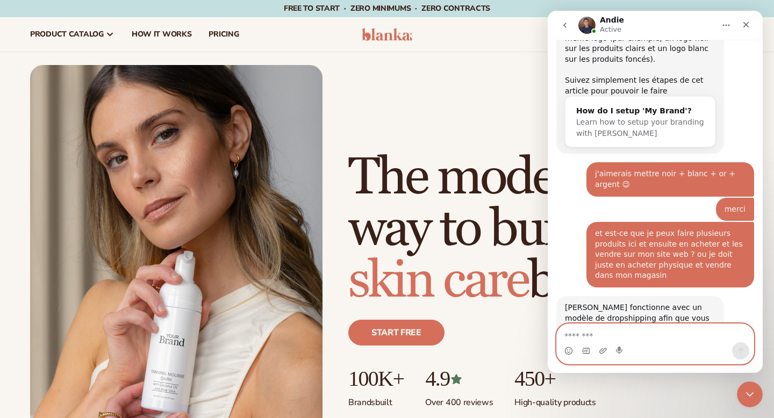
click at [598, 332] on textarea "Message…" at bounding box center [655, 333] width 197 height 18
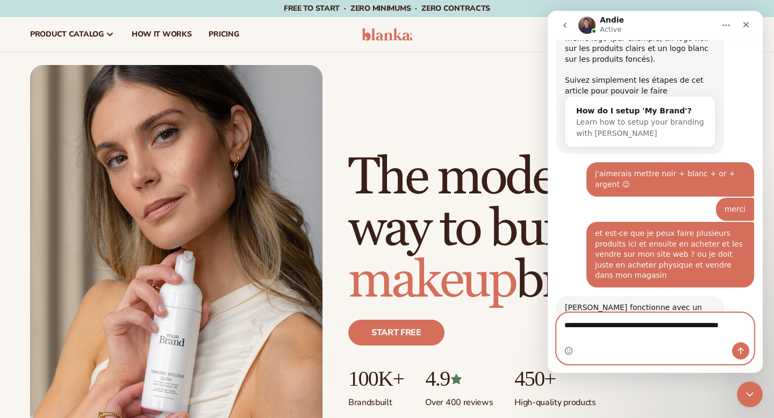
scroll to position [2409, 0]
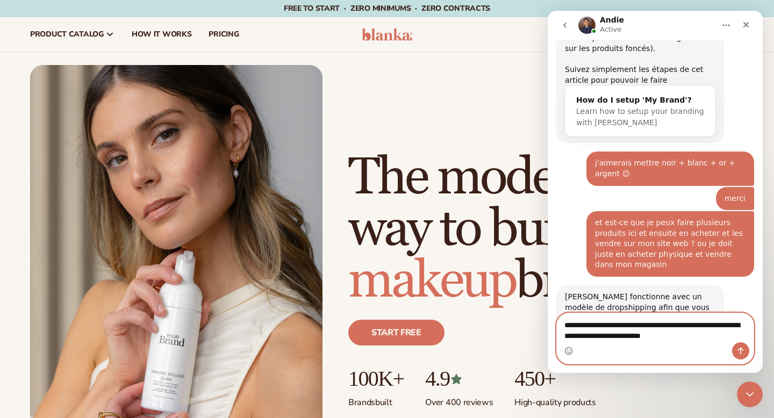
type textarea "**********"
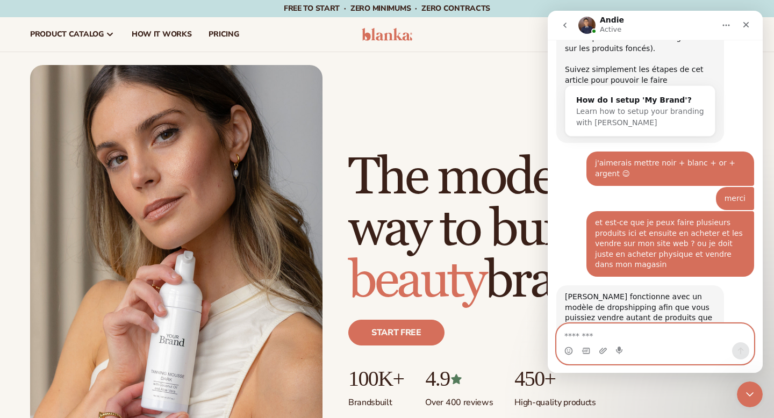
scroll to position [2452, 0]
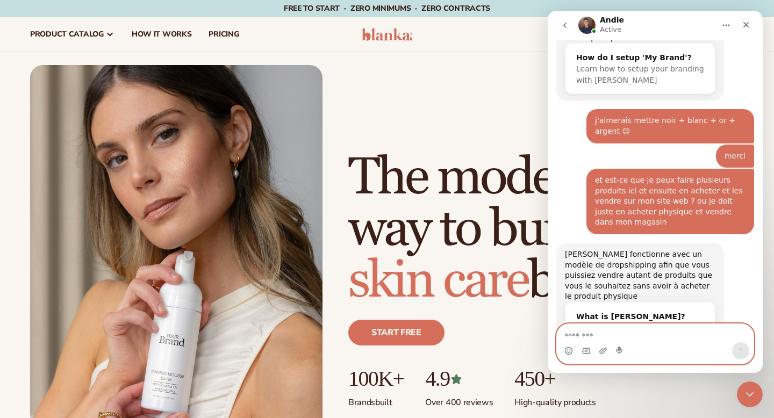
click at [594, 334] on textarea "Message…" at bounding box center [655, 333] width 197 height 18
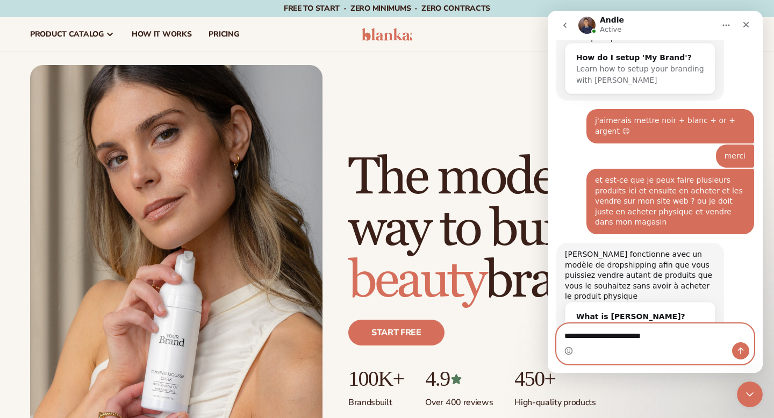
type textarea "**********"
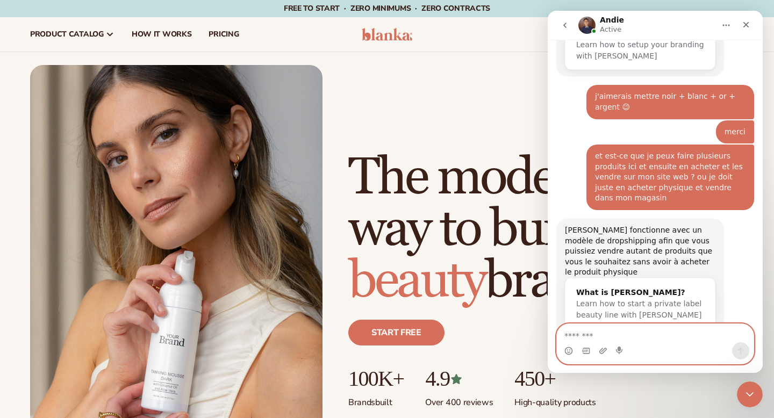
click at [585, 331] on textarea "Message…" at bounding box center [655, 333] width 197 height 18
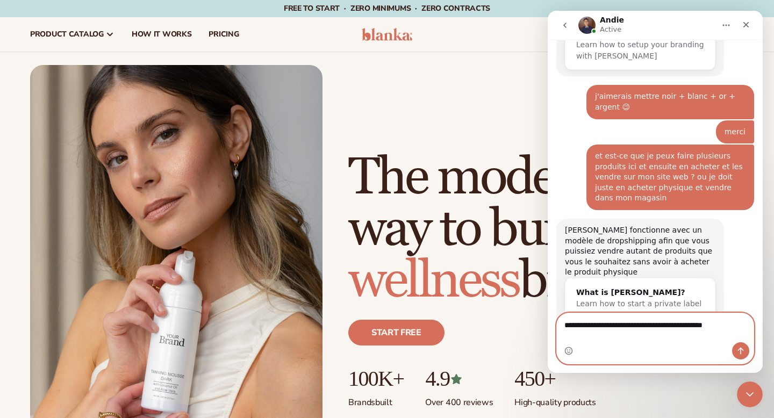
scroll to position [2487, 0]
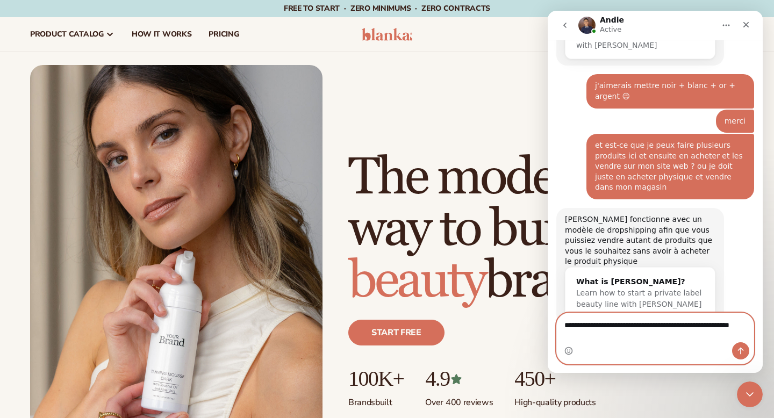
type textarea "**********"
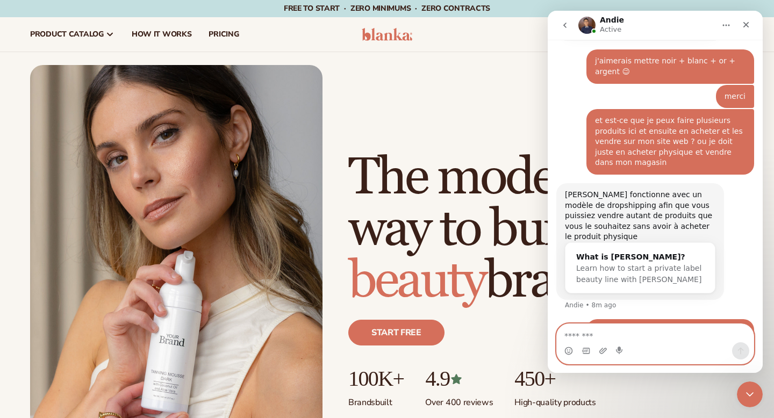
scroll to position [2522, 0]
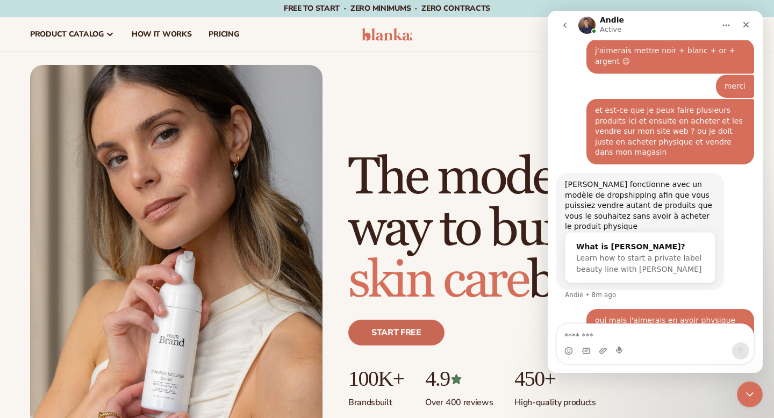
click at [405, 327] on link "Start free" at bounding box center [396, 333] width 96 height 26
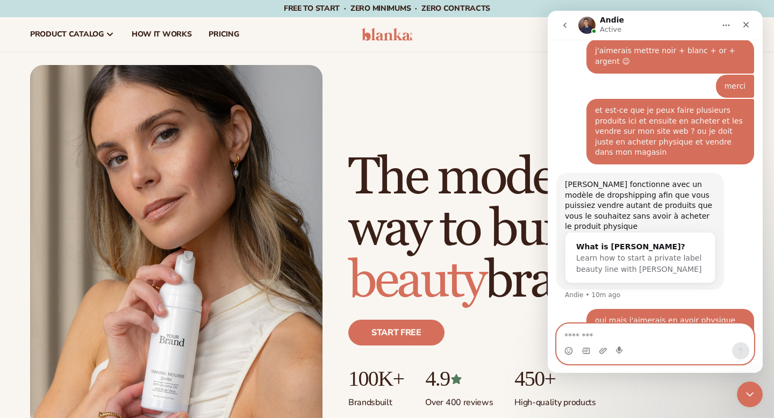
click at [587, 338] on textarea "Message…" at bounding box center [655, 333] width 197 height 18
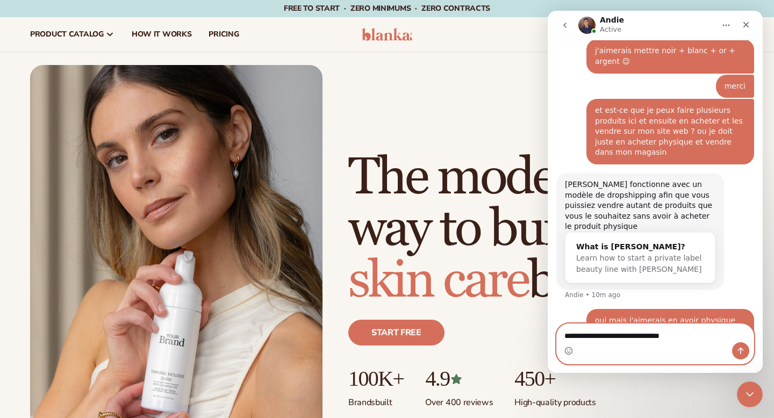
type textarea "**********"
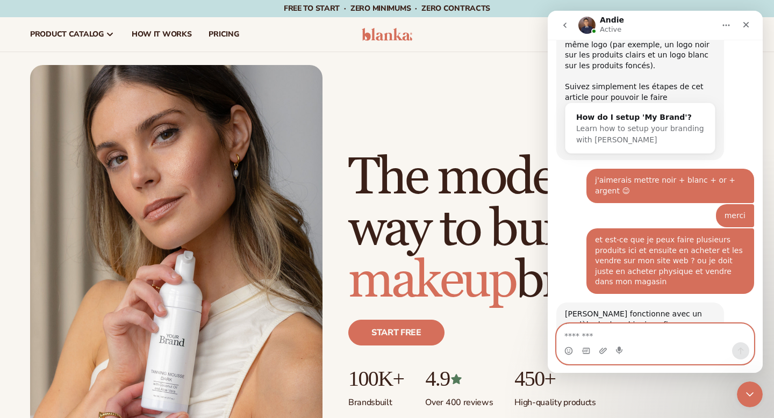
scroll to position [2547, 0]
